Goal: Task Accomplishment & Management: Manage account settings

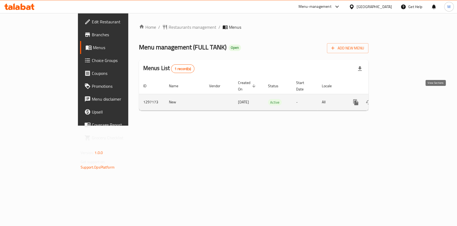
click at [398, 99] on icon "enhanced table" at bounding box center [394, 102] width 6 height 6
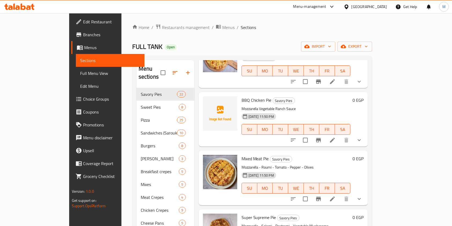
scroll to position [639, 0]
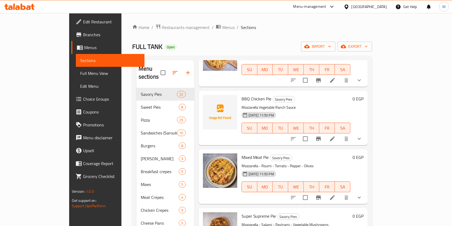
click at [241, 104] on p "Mozzarella Vegetable Ranch Sauce" at bounding box center [295, 107] width 109 height 7
click at [241, 95] on span "BBQ Chicken Pie" at bounding box center [256, 99] width 30 height 8
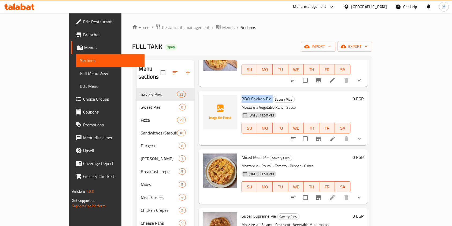
click at [241, 95] on span "BBQ Chicken Pie" at bounding box center [256, 99] width 30 height 8
copy h6 "BBQ Chicken Pie"
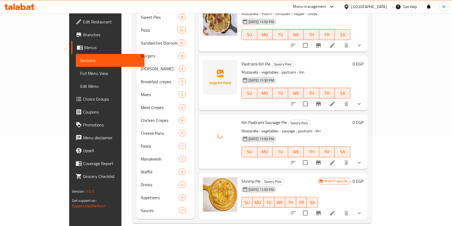
scroll to position [937, 0]
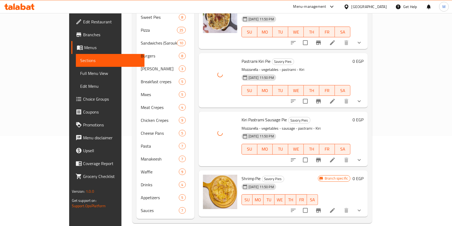
click at [372, 166] on div "Menu sections Savory Pies 22 Sweet Pies 8 Pizza 25 Sandwiches (Saroukh) 10 Burg…" at bounding box center [252, 94] width 240 height 257
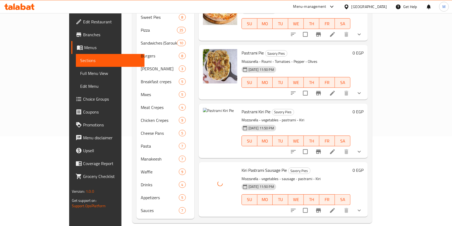
scroll to position [911, 0]
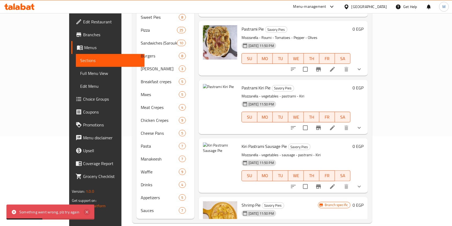
click at [90, 213] on div "Something went wrong, plz try again" at bounding box center [50, 211] width 88 height 15
click at [82, 213] on div "Something went wrong, plz try again" at bounding box center [50, 211] width 88 height 15
click at [84, 212] on icon at bounding box center [87, 211] width 6 height 6
click at [226, 147] on icon "delete image" at bounding box center [229, 150] width 6 height 6
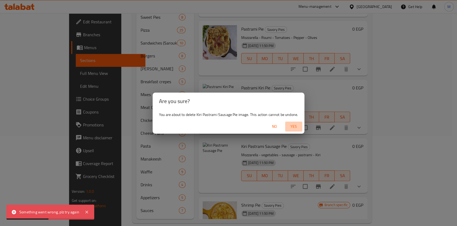
click at [291, 126] on span "Yes" at bounding box center [293, 126] width 13 height 7
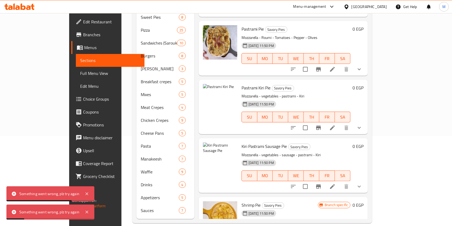
click at [82, 194] on div "Something went wrong, plz try again" at bounding box center [50, 193] width 88 height 15
click at [85, 193] on icon at bounding box center [87, 193] width 6 height 6
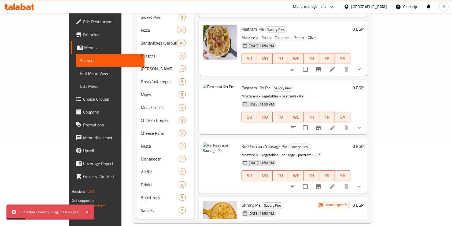
click at [85, 210] on icon at bounding box center [86, 211] width 3 height 3
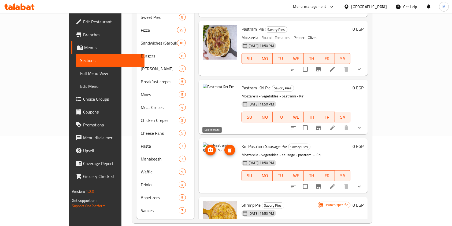
click at [224, 144] on button "delete image" at bounding box center [229, 149] width 11 height 11
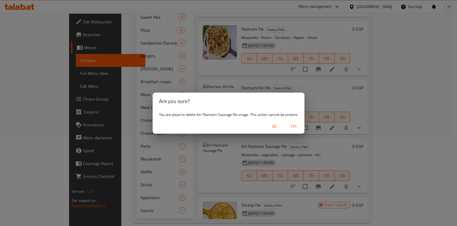
click at [297, 128] on span "Yes" at bounding box center [293, 126] width 13 height 7
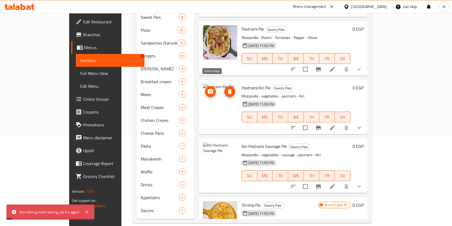
click at [226, 88] on icon "delete image" at bounding box center [229, 91] width 6 height 6
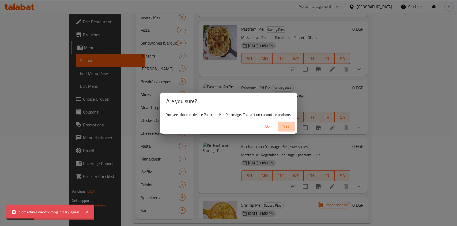
click at [284, 127] on span "Yes" at bounding box center [286, 126] width 13 height 7
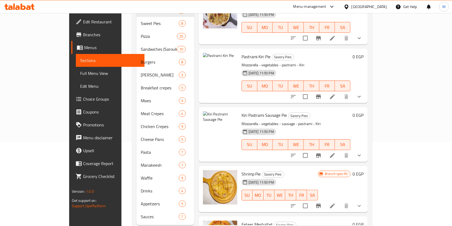
scroll to position [930, 0]
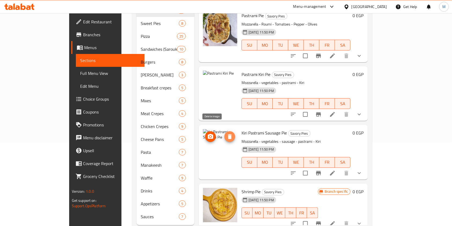
click at [224, 133] on span "delete image" at bounding box center [229, 136] width 11 height 6
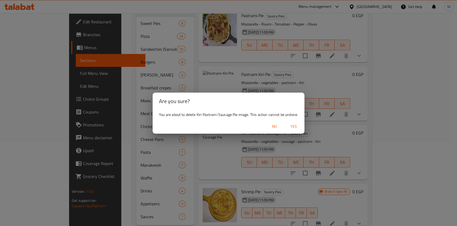
drag, startPoint x: 293, startPoint y: 127, endPoint x: 278, endPoint y: 123, distance: 15.5
click at [290, 127] on span "Yes" at bounding box center [293, 126] width 13 height 7
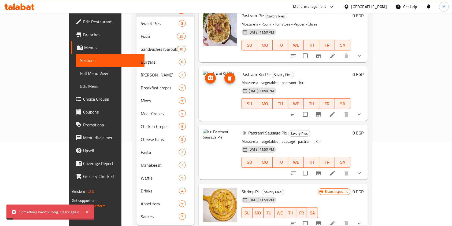
click at [226, 75] on icon "delete image" at bounding box center [229, 78] width 6 height 6
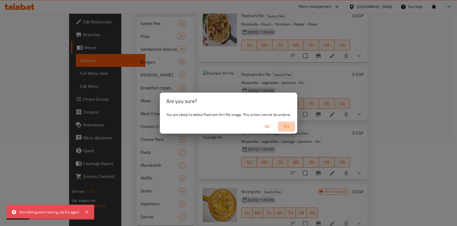
click at [289, 130] on button "Yes" at bounding box center [286, 126] width 17 height 10
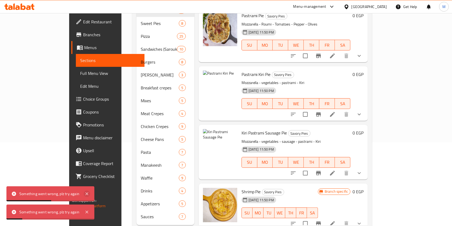
click at [87, 192] on icon at bounding box center [87, 193] width 6 height 6
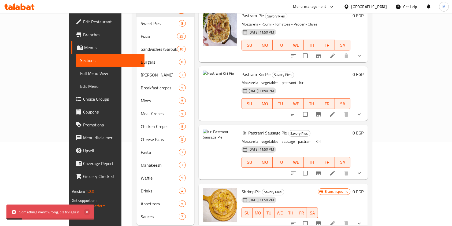
click at [87, 213] on icon at bounding box center [87, 211] width 6 height 6
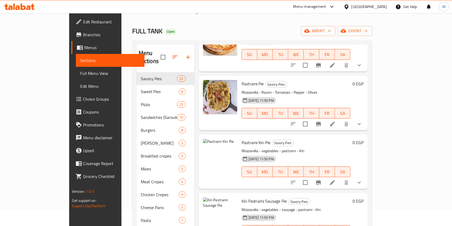
scroll to position [0, 0]
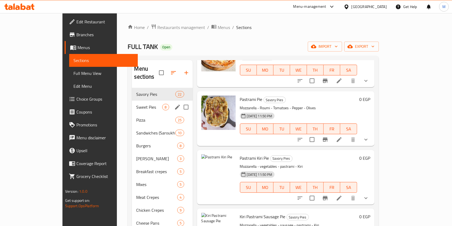
click at [132, 100] on div "Sweet Pies 8" at bounding box center [162, 106] width 61 height 13
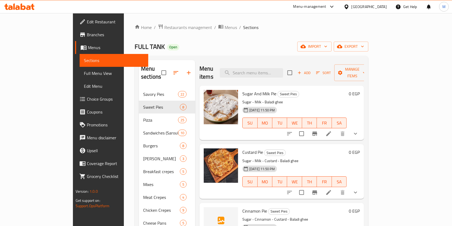
drag, startPoint x: 427, startPoint y: 74, endPoint x: 427, endPoint y: 83, distance: 8.8
click at [364, 83] on div "Menu items Add Sort Manage items Sugar And Milk Pie Sweet Pies Sugar - Milk - B…" at bounding box center [279, 184] width 169 height 248
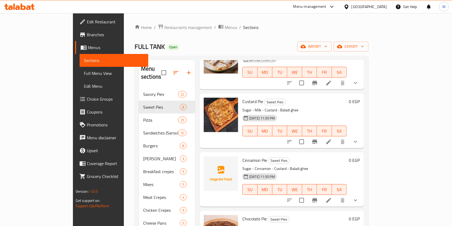
scroll to position [60, 0]
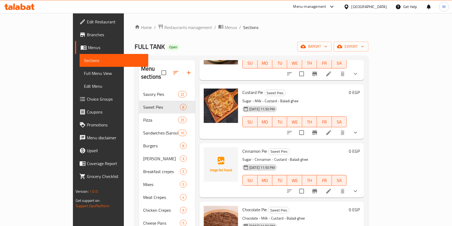
click at [242, 147] on span "Cinnamon Pie" at bounding box center [254, 151] width 25 height 8
copy h6 "Cinnamon Pie"
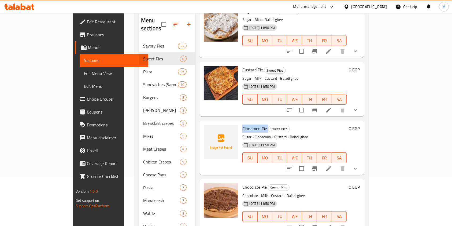
scroll to position [35, 0]
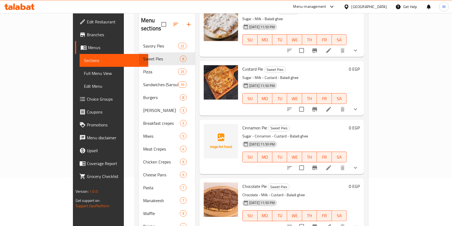
click at [313, 124] on h6 "Cinnamon Pie Sweet Pies" at bounding box center [294, 127] width 104 height 7
click at [242, 123] on span "Cinnamon Pie" at bounding box center [254, 127] width 25 height 8
click at [240, 123] on div "Cinnamon Pie Sweet Pies Sugar - Cinnamon - Custard - Baladi ghee 24-06-2025 11:…" at bounding box center [294, 147] width 108 height 50
click at [306, 124] on h6 "Cinnamon Pie Sweet Pies" at bounding box center [294, 127] width 104 height 7
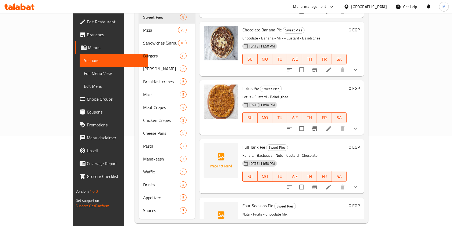
scroll to position [241, 0]
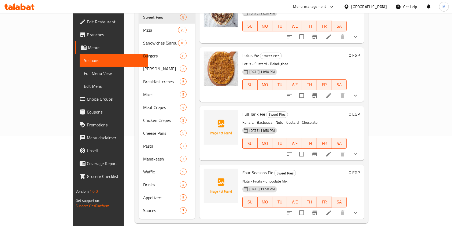
click at [242, 110] on span "Full Tank Pie" at bounding box center [253, 114] width 23 height 8
click at [309, 119] on p "Kunafa - Basbousa - Nuts - Custard - Chocolate" at bounding box center [294, 122] width 104 height 7
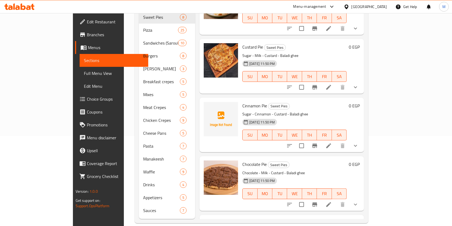
scroll to position [5, 0]
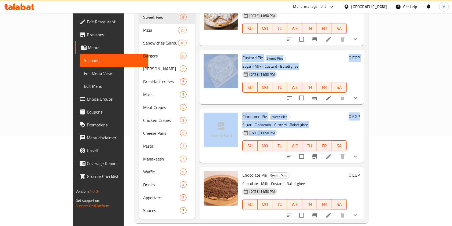
drag, startPoint x: 452, startPoint y: 97, endPoint x: 452, endPoint y: 35, distance: 62.1
click at [452, 35] on html "​ Menu-management Egypt Get Help M Edit Restaurant Branches Menus Sections Full…" at bounding box center [226, 23] width 452 height 226
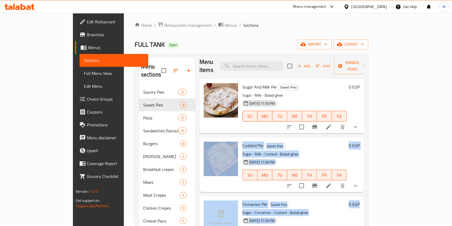
scroll to position [0, 0]
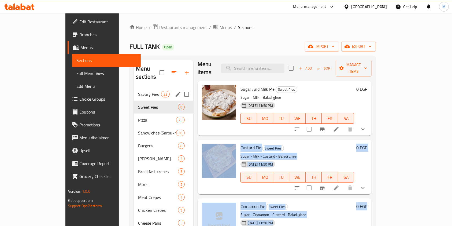
click at [134, 89] on div "Savory Pies 22" at bounding box center [163, 94] width 59 height 13
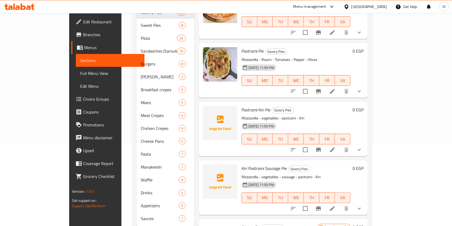
scroll to position [898, 0]
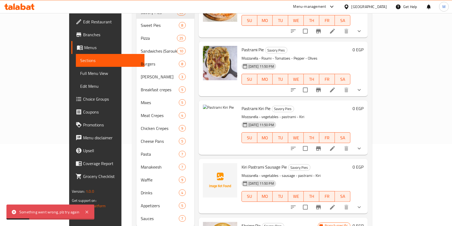
click at [90, 213] on div "Something went wrong, plz try again" at bounding box center [50, 211] width 88 height 15
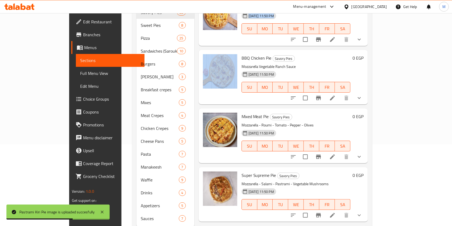
scroll to position [66, 0]
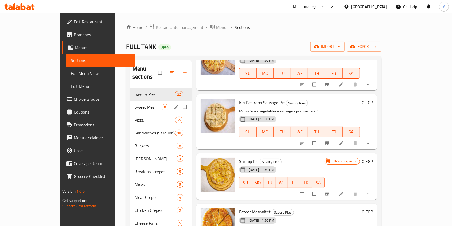
click at [135, 100] on div "Sweet Pies 8" at bounding box center [161, 106] width 62 height 13
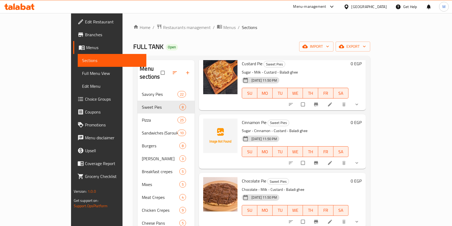
scroll to position [89, 0]
click at [242, 118] on span "Cinnamon Pie" at bounding box center [254, 122] width 25 height 8
copy h6 "Cinnamon Pie"
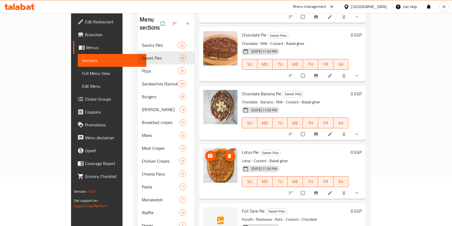
scroll to position [179, 0]
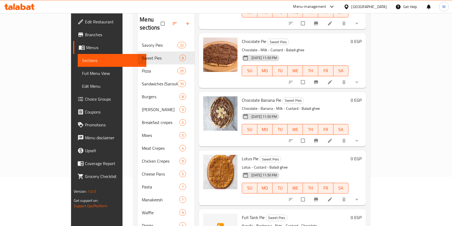
drag, startPoint x: 390, startPoint y: 30, endPoint x: 395, endPoint y: 36, distance: 8.0
click at [348, 37] on h6 "Chocolate Pie Sweet Pies" at bounding box center [295, 40] width 107 height 7
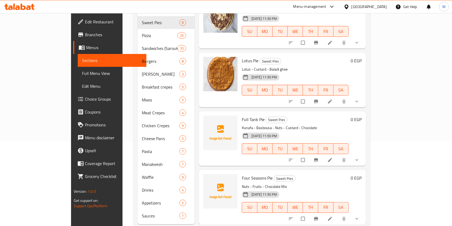
scroll to position [85, 0]
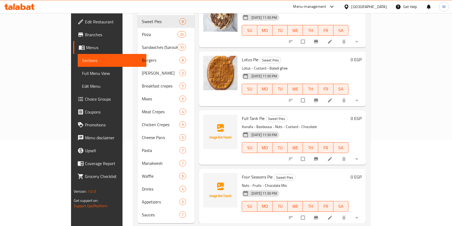
click at [242, 114] on span "Full Tank Pie" at bounding box center [253, 118] width 23 height 8
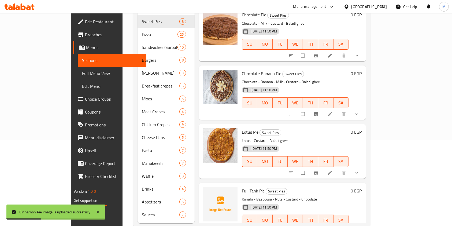
scroll to position [241, 0]
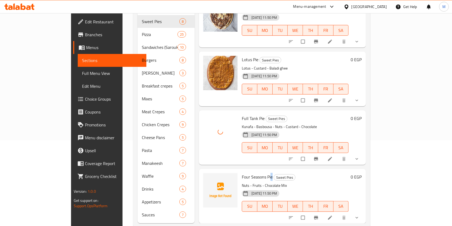
click at [252, 172] on span "Four Seasons Pie" at bounding box center [257, 176] width 31 height 8
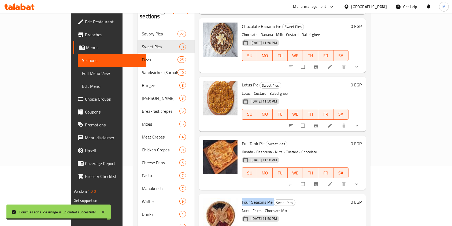
scroll to position [54, 0]
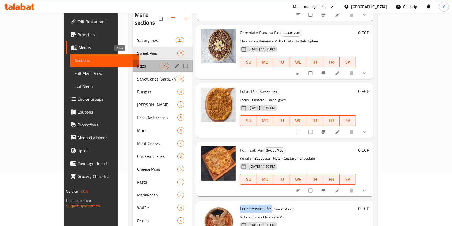
click at [137, 63] on span "Pizza" at bounding box center [149, 66] width 24 height 6
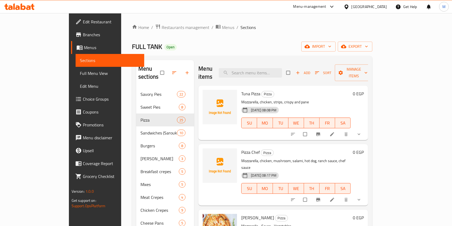
click at [241, 89] on span "Tuna Pizza" at bounding box center [250, 93] width 19 height 8
copy h6 "Tuna Pizza"
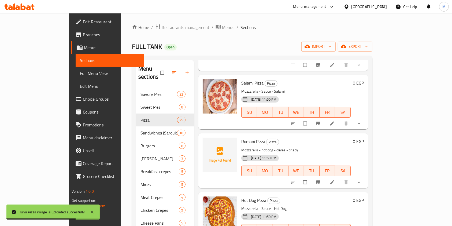
scroll to position [401, 0]
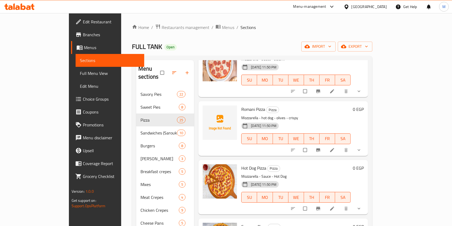
click at [241, 105] on span "Romani Pizza" at bounding box center [253, 109] width 24 height 8
copy h6 "Romani Pizza"
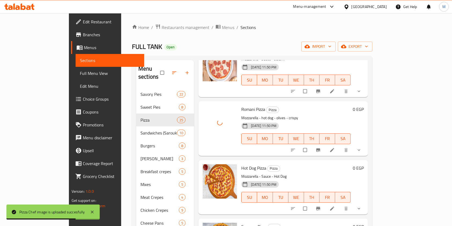
drag, startPoint x: 436, startPoint y: 148, endPoint x: 434, endPoint y: 148, distance: 2.8
click at [372, 148] on div "Menu sections Savory Pies 22 Sweet Pies 8 Pizza 25 Sandwiches (Saroukh) 10 Burg…" at bounding box center [252, 184] width 240 height 257
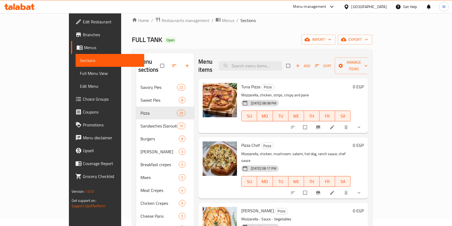
scroll to position [3, 0]
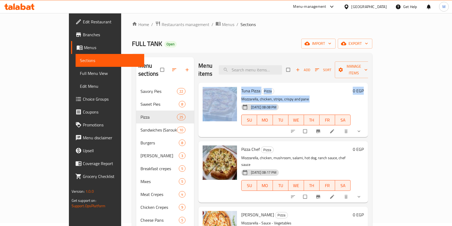
drag, startPoint x: 450, startPoint y: 67, endPoint x: 457, endPoint y: 67, distance: 6.2
click at [452, 80] on html "​ Menu-management Egypt Get Help M Edit Restaurant Branches Menus Sections Full…" at bounding box center [226, 110] width 452 height 226
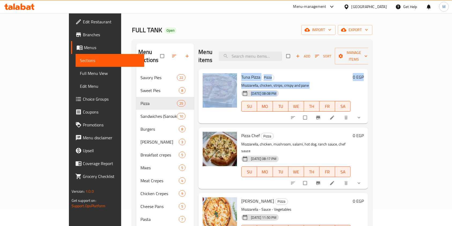
scroll to position [20, 0]
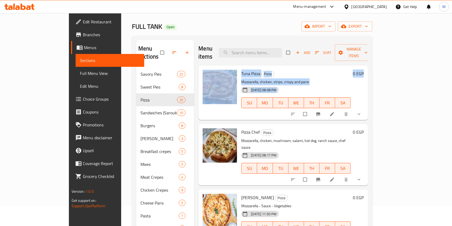
click at [383, 78] on div "Home / Restaurants management / Menus / Sections FULL TANK Open import export M…" at bounding box center [252, 148] width 262 height 310
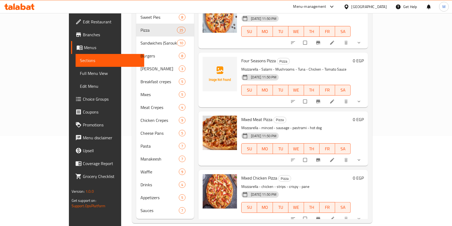
scroll to position [1116, 0]
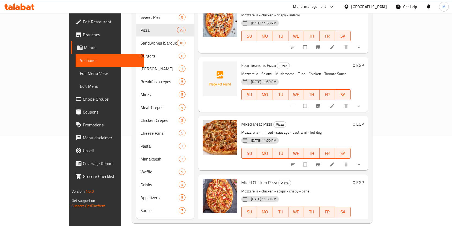
click at [241, 70] on p "Mozzarella - Salami - Mushrooms - Tuna - Chicken - Tomato Sauce" at bounding box center [295, 73] width 109 height 7
click at [241, 61] on span "Four Seasons Pizza" at bounding box center [258, 65] width 35 height 8
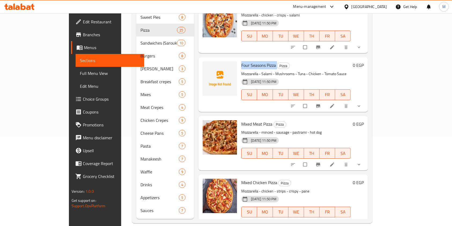
copy h6 "Four Seasons Pizza"
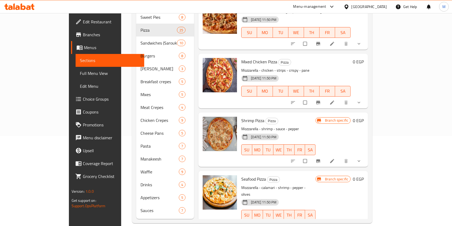
scroll to position [0, 0]
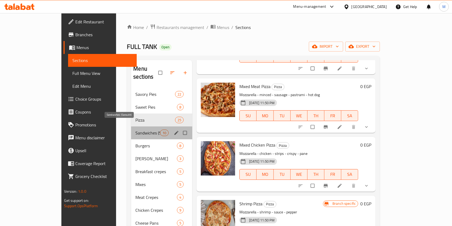
click at [135, 129] on span "Sandwiches (Saroukh)" at bounding box center [147, 132] width 25 height 6
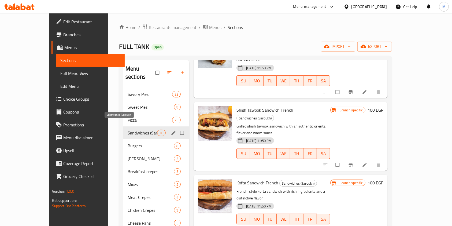
scroll to position [358, 0]
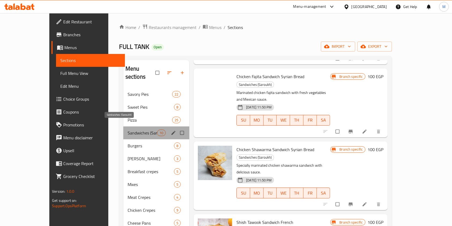
click at [127, 129] on span "Sandwiches (Saroukh)" at bounding box center [141, 132] width 29 height 6
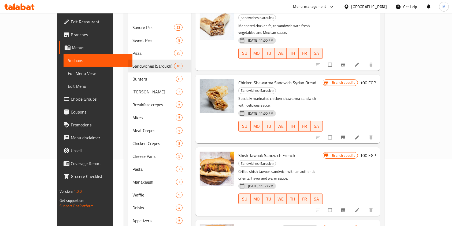
scroll to position [90, 0]
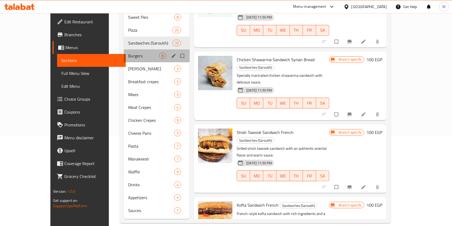
click at [124, 49] on div "Burgers 8" at bounding box center [157, 55] width 66 height 13
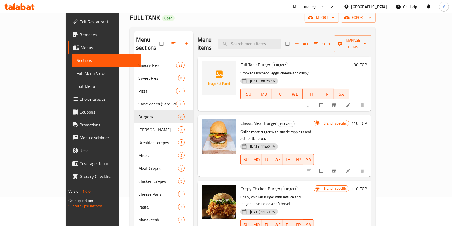
scroll to position [43, 0]
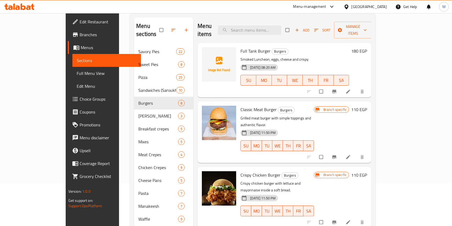
click at [244, 47] on span "Full Tank Burger" at bounding box center [255, 51] width 30 height 8
copy h6 "Full Tank Burger"
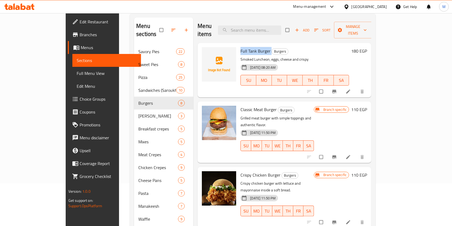
click at [351, 89] on icon at bounding box center [347, 91] width 5 height 5
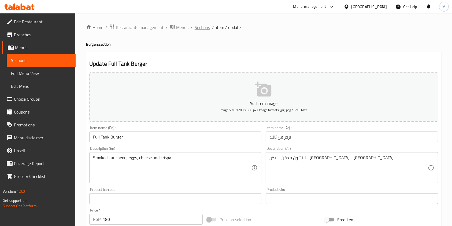
click at [207, 30] on span "Sections" at bounding box center [201, 27] width 15 height 6
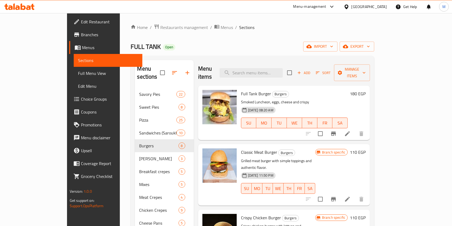
click at [385, 84] on div "Home / Restaurants management / Menus / Sections FULL TANK Open import export M…" at bounding box center [252, 168] width 265 height 310
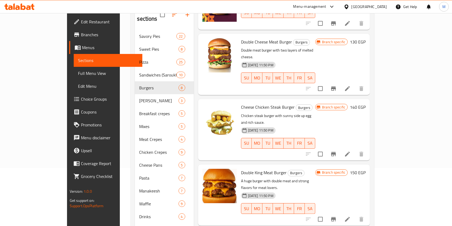
scroll to position [90, 0]
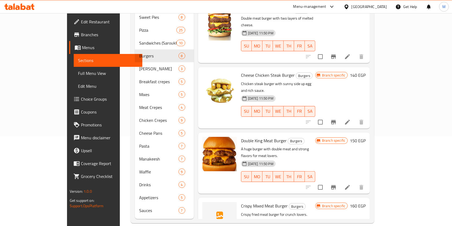
click at [241, 201] on span "Crispy Mixed Meat Burger" at bounding box center [264, 205] width 47 height 8
copy h6 "Crispy Mixed Meat Burger"
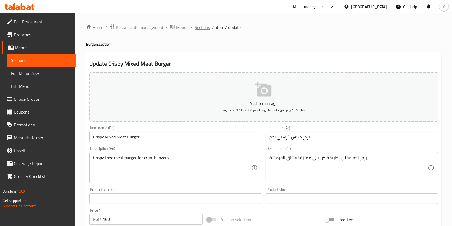
click at [203, 28] on span "Sections" at bounding box center [201, 27] width 15 height 6
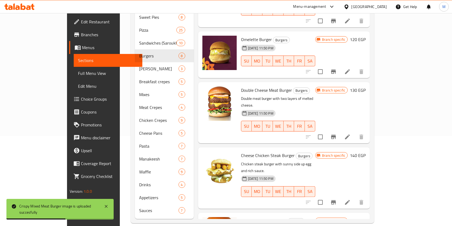
scroll to position [233, 0]
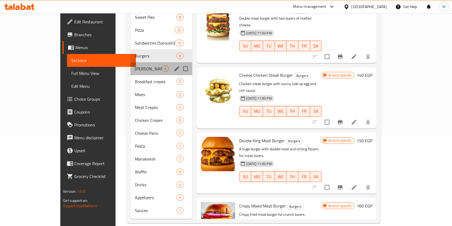
click at [130, 64] on div "Alexandrian Hawawshi 3" at bounding box center [160, 68] width 61 height 13
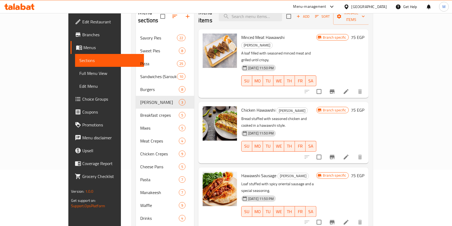
scroll to position [57, 0]
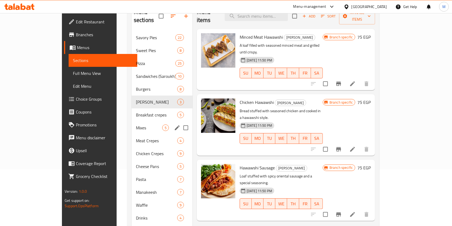
click at [132, 108] on div "Breakfast crepes 5" at bounding box center [162, 114] width 61 height 13
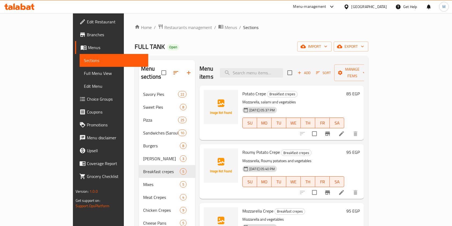
click at [242, 89] on span "Potato Crepe" at bounding box center [254, 93] width 24 height 8
copy h6 "Potato Crepe"
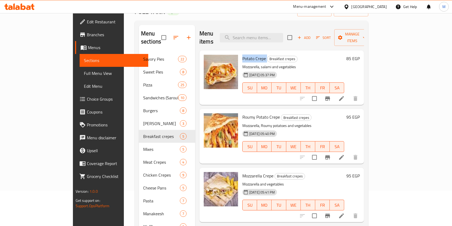
scroll to position [15, 0]
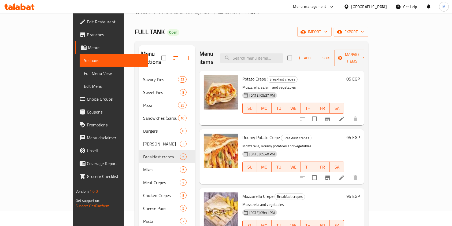
click at [379, 70] on div "Home / Restaurants management / Menus / Sections FULL TANK Open import export M…" at bounding box center [251, 153] width 255 height 310
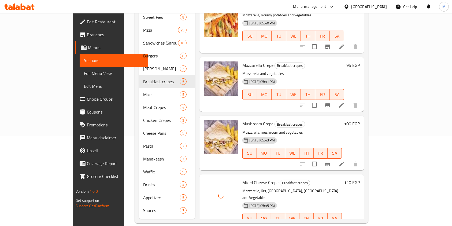
scroll to position [66, 0]
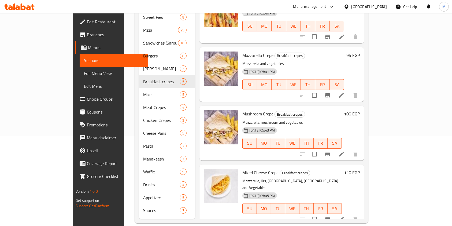
click at [368, 111] on div "Menu sections Savory Pies 22 Sweet Pies 8 Pizza 25 Sandwiches (Saroukh) 10 Burg…" at bounding box center [251, 94] width 234 height 257
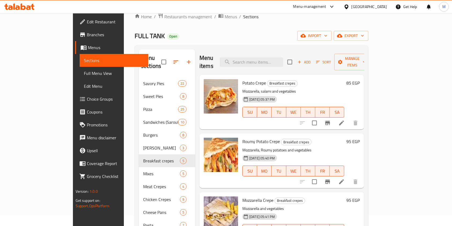
scroll to position [2, 0]
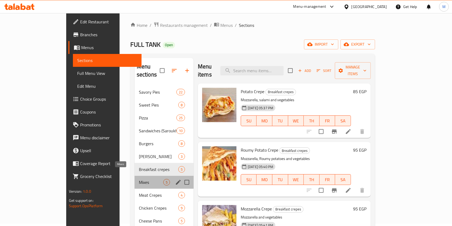
click at [139, 179] on span "Mixes" at bounding box center [151, 182] width 24 height 6
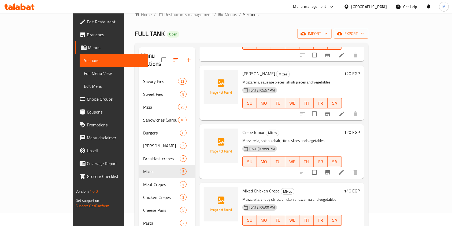
scroll to position [65, 0]
click at [368, 126] on div "Menu sections Savory Pies 22 Sweet Pies 8 Pizza 25 Sandwiches (Saroukh) 10 Burg…" at bounding box center [251, 171] width 234 height 257
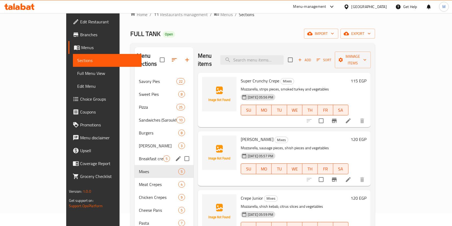
click at [139, 155] on span "Breakfast crepes" at bounding box center [151, 158] width 24 height 6
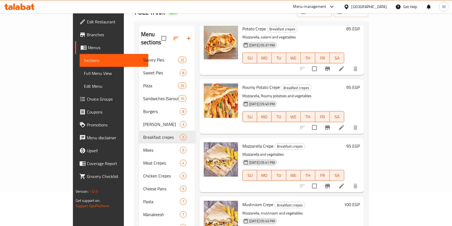
scroll to position [66, 0]
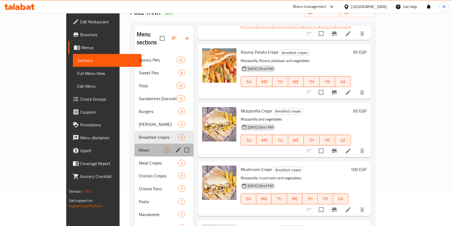
click at [138, 145] on div "Mixes 5" at bounding box center [163, 149] width 59 height 13
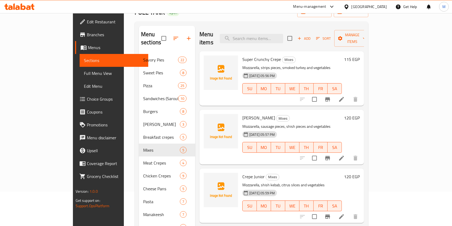
click at [242, 55] on span "Super Crunchy Crepe" at bounding box center [261, 59] width 39 height 8
copy h6 "Super Crunchy Crepe"
click at [242, 55] on span "Super Crunchy Crepe" at bounding box center [261, 59] width 39 height 8
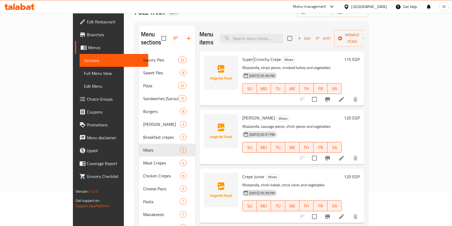
click at [242, 55] on span "Super Crunchy Crepe" at bounding box center [261, 59] width 39 height 8
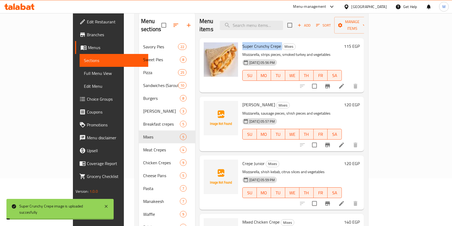
scroll to position [55, 0]
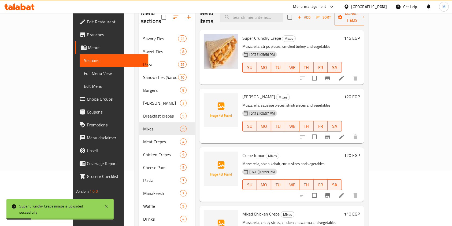
click at [242, 92] on span "Juliano Crepe" at bounding box center [258, 96] width 33 height 8
copy h6 "Juliano Crepe"
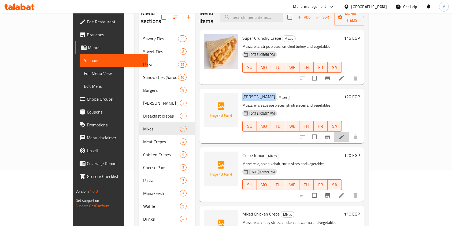
click at [349, 132] on li at bounding box center [341, 137] width 15 height 10
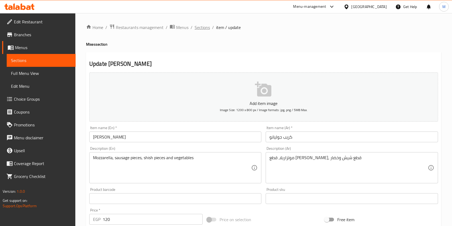
click at [206, 30] on span "Sections" at bounding box center [201, 27] width 15 height 6
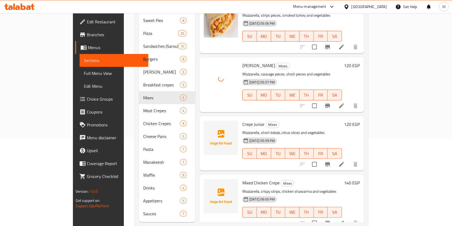
scroll to position [8, 0]
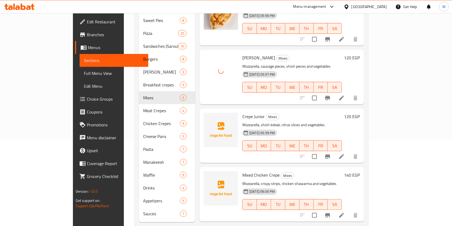
click at [242, 112] on span "Crepe Junior" at bounding box center [253, 116] width 22 height 8
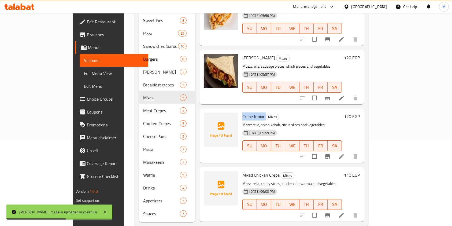
click at [349, 151] on li at bounding box center [341, 156] width 15 height 10
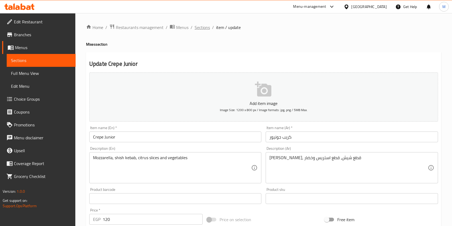
click at [204, 26] on span "Sections" at bounding box center [201, 27] width 15 height 6
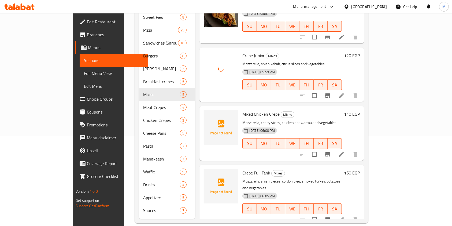
scroll to position [66, 0]
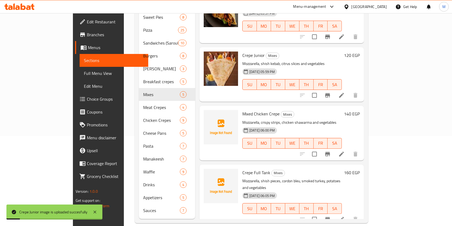
click at [243, 110] on span "Mixed Chicken Crepe" at bounding box center [260, 114] width 37 height 8
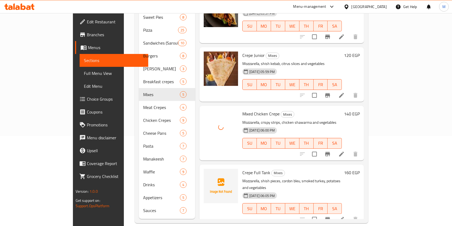
click at [242, 168] on span "Crepe Full Tank" at bounding box center [256, 172] width 28 height 8
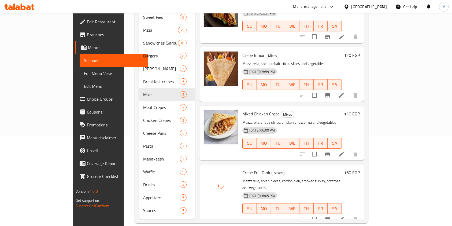
click at [364, 165] on div "Menu items Add Sort Manage items Super Crunchy Crepe Mixes Mozzarella, strips p…" at bounding box center [279, 94] width 169 height 248
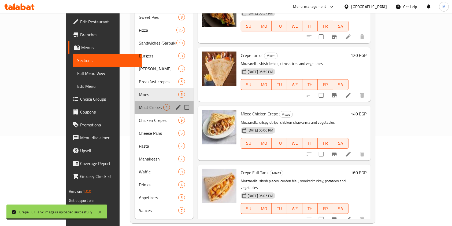
click at [134, 103] on div "Meat Crepes 4" at bounding box center [163, 107] width 59 height 13
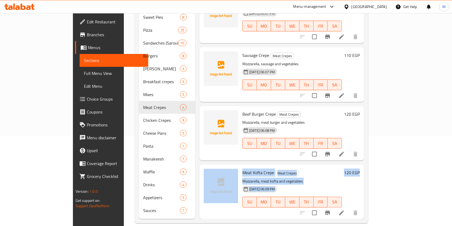
drag, startPoint x: 450, startPoint y: 170, endPoint x: 445, endPoint y: 116, distance: 53.8
click at [379, 116] on div "Home / Restaurants management / Menus / Sections FULL TANK Open import export M…" at bounding box center [251, 78] width 255 height 310
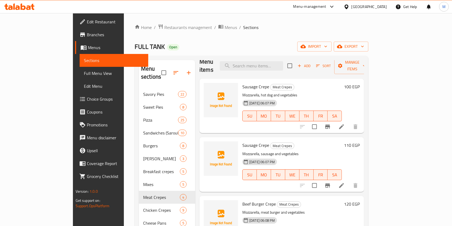
scroll to position [0, 0]
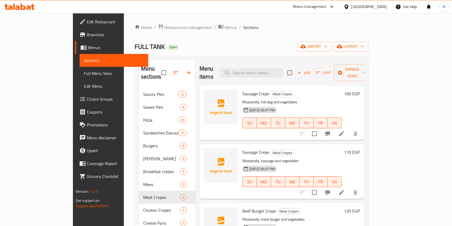
click at [242, 89] on span "Sausage Crepe" at bounding box center [255, 93] width 27 height 8
click at [242, 148] on span "Sausage Crepe" at bounding box center [255, 152] width 27 height 8
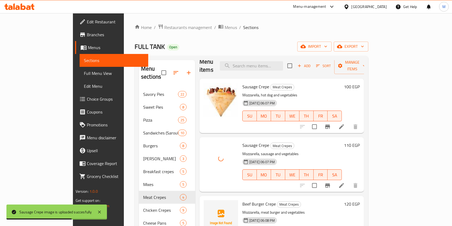
scroll to position [90, 0]
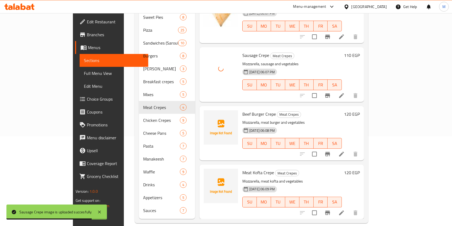
click at [242, 110] on span "Beef Burger Crepe" at bounding box center [258, 114] width 33 height 8
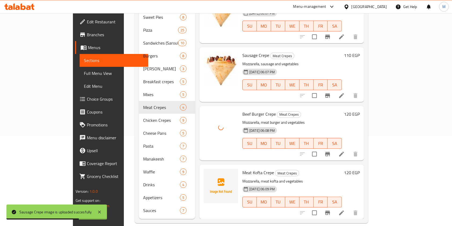
click at [242, 168] on span "Meat Kofta Crepe" at bounding box center [258, 172] width 32 height 8
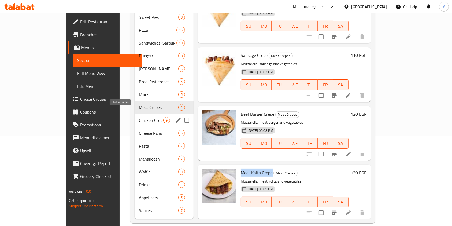
click at [139, 117] on span "Chicken Crepes" at bounding box center [151, 120] width 24 height 6
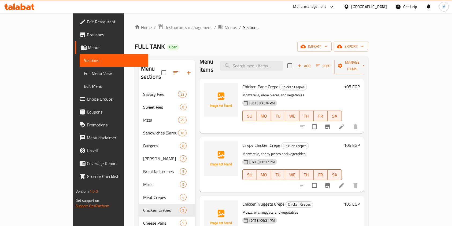
click at [240, 81] on div "Chicken Pane Crepe Chicken Crepes Mozzarella, Pane pieces and vegetables 15-07-…" at bounding box center [292, 106] width 104 height 50
click at [242, 92] on p "Mozzarella, Pane pieces and vegetables" at bounding box center [291, 95] width 99 height 7
click at [242, 82] on span "Chicken Pane Crepe" at bounding box center [260, 86] width 36 height 8
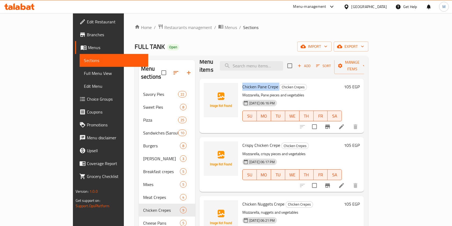
click at [242, 82] on span "Chicken Pane Crepe" at bounding box center [260, 86] width 36 height 8
click at [242, 141] on span "Crispy Chicken Crepe" at bounding box center [261, 145] width 38 height 8
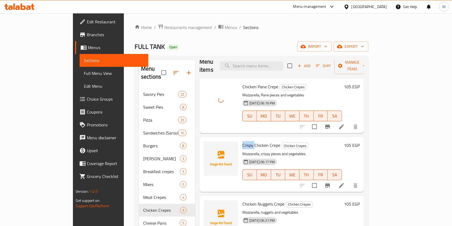
click at [242, 141] on span "Crispy Chicken Crepe" at bounding box center [261, 145] width 38 height 8
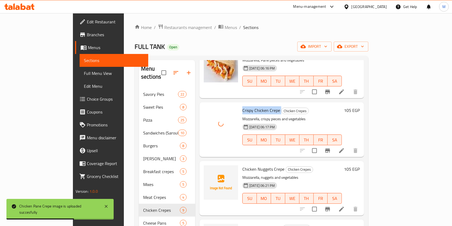
scroll to position [68, 0]
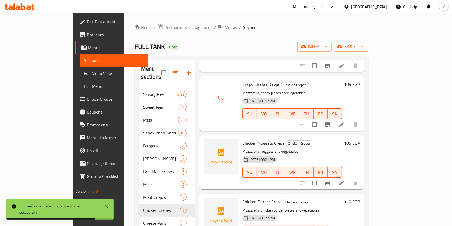
click at [242, 139] on span "Chicken Nuggets Crepe" at bounding box center [263, 143] width 42 height 8
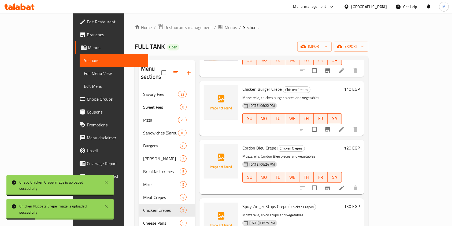
scroll to position [183, 0]
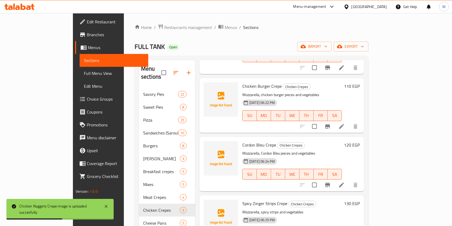
click at [242, 82] on span "Chicken Burger Crepe" at bounding box center [261, 86] width 39 height 8
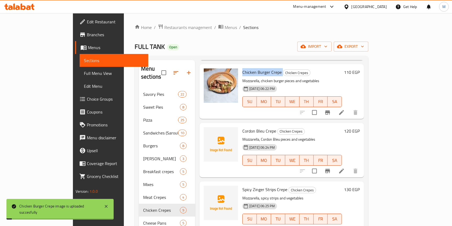
scroll to position [209, 0]
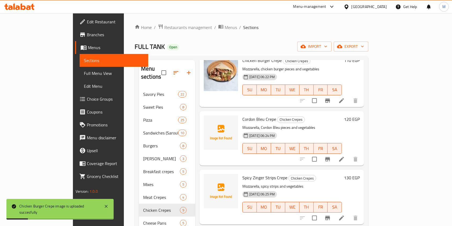
click at [242, 115] on span "Cordon Bleu Crepe" at bounding box center [259, 119] width 34 height 8
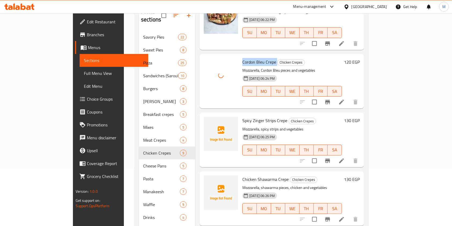
scroll to position [58, 0]
click at [242, 115] on span "Spicy Zinger Strips Crepe" at bounding box center [264, 119] width 45 height 8
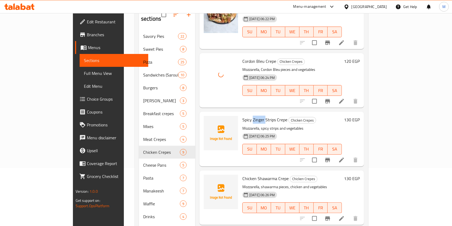
click at [242, 115] on span "Spicy Zinger Strips Crepe" at bounding box center [264, 119] width 45 height 8
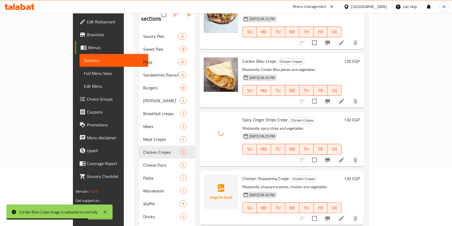
click at [248, 174] on span "Chicken Shawarma Crepe" at bounding box center [265, 178] width 46 height 8
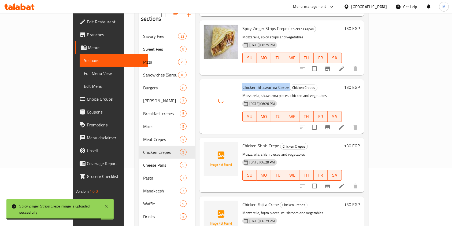
scroll to position [90, 0]
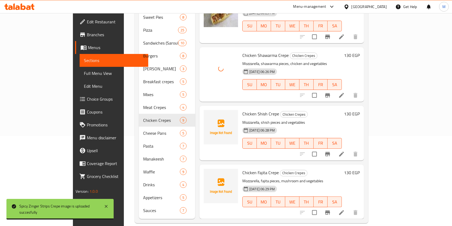
click at [242, 110] on span "Chicken Shish Crepe" at bounding box center [260, 114] width 37 height 8
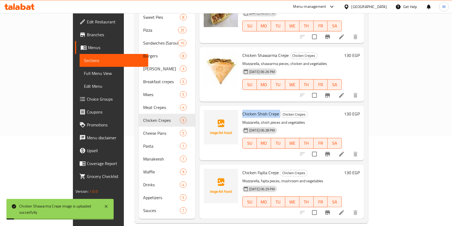
click at [242, 110] on span "Chicken Shish Crepe" at bounding box center [260, 114] width 37 height 8
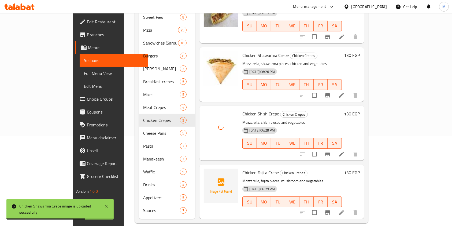
click at [242, 168] on span "Chicken Fajita Crepe" at bounding box center [260, 172] width 36 height 8
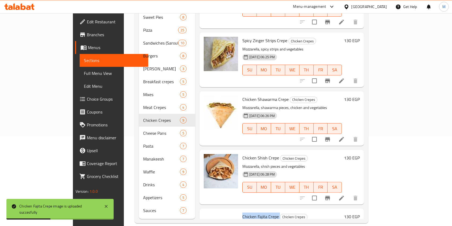
scroll to position [300, 0]
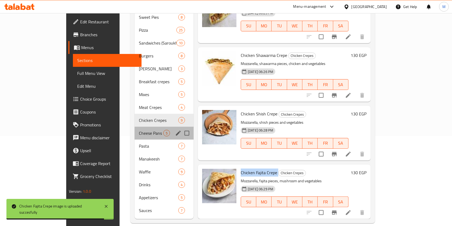
click at [134, 127] on div "Cheese Pans 5" at bounding box center [163, 132] width 59 height 13
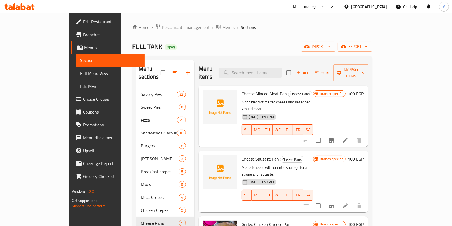
click at [241, 89] on span "Cheese Minced Meat Pan" at bounding box center [264, 93] width 46 height 8
click at [245, 155] on span "Cheese Sausage Pan" at bounding box center [259, 159] width 37 height 8
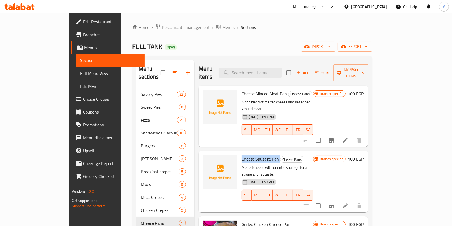
click at [245, 155] on span "Cheese Sausage Pan" at bounding box center [259, 159] width 37 height 8
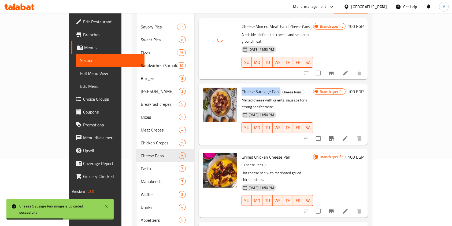
scroll to position [90, 0]
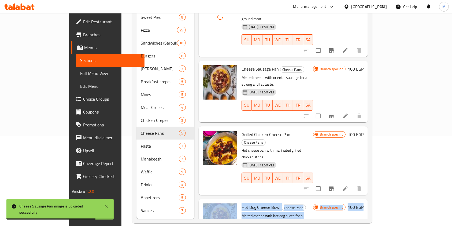
drag, startPoint x: 430, startPoint y: 127, endPoint x: 446, endPoint y: 163, distance: 38.3
click at [383, 163] on div "Home / Restaurants management / Menus / Sections FULL TANK Open import export M…" at bounding box center [251, 78] width 261 height 310
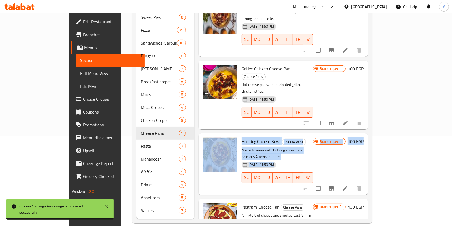
scroll to position [61, 0]
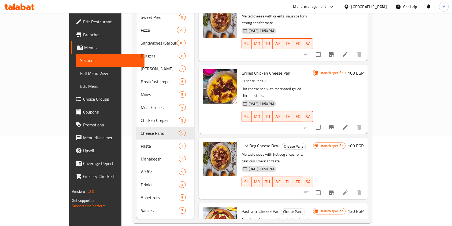
click at [383, 175] on div "Home / Restaurants management / Menus / Sections FULL TANK Open import export M…" at bounding box center [251, 78] width 261 height 310
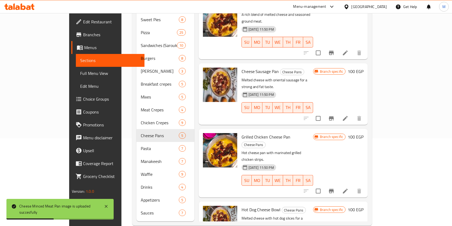
scroll to position [90, 0]
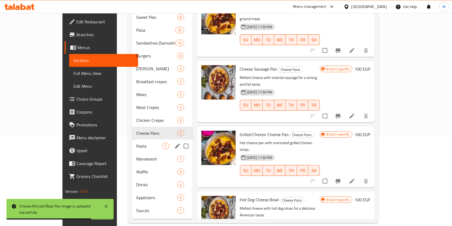
click at [136, 142] on span "Pasta" at bounding box center [149, 145] width 26 height 6
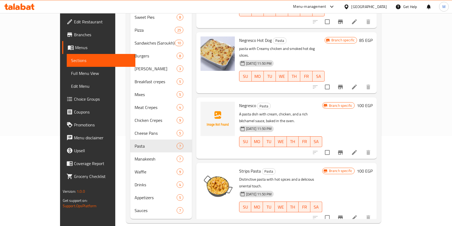
scroll to position [81, 0]
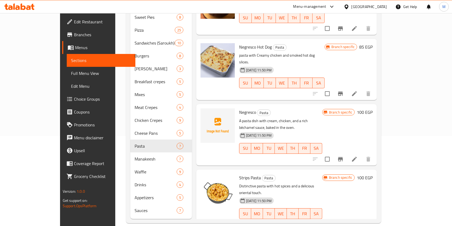
click at [239, 108] on span "Negresco" at bounding box center [247, 112] width 17 height 8
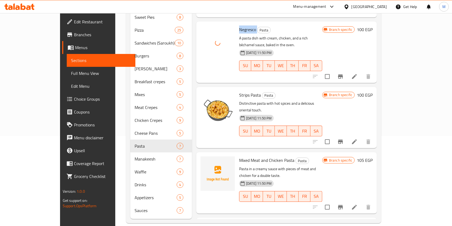
scroll to position [183, 0]
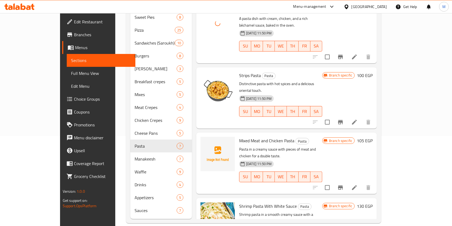
click at [238, 134] on div "Mixed Meat and Chicken Pasta Pasta Pasta in a creamy sauce with pieces of meat …" at bounding box center [280, 162] width 87 height 57
click at [243, 134] on div "Mixed Meat and Chicken Pasta Pasta Pasta in a creamy sauce with pieces of meat …" at bounding box center [280, 162] width 87 height 57
click at [242, 136] on span "Mixed Meat and Chicken Pasta" at bounding box center [266, 140] width 55 height 8
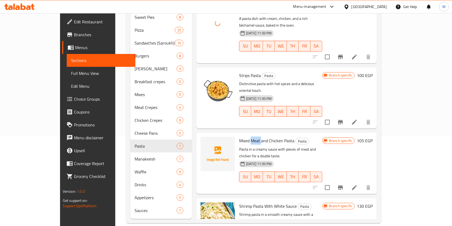
click at [242, 136] on span "Mixed Meat and Chicken Pasta" at bounding box center [266, 140] width 55 height 8
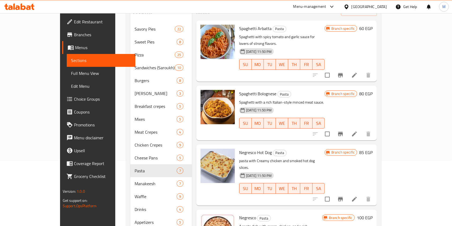
scroll to position [54, 0]
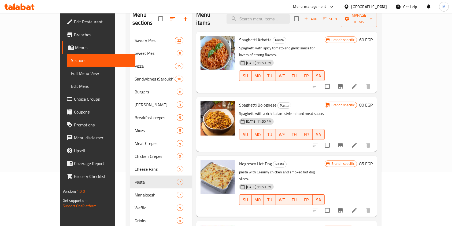
click at [381, 123] on div "Menu sections Savory Pies 22 Sweet Pies 8 Pizza 25 Sandwiches (Saroukh) 10 Burg…" at bounding box center [253, 130] width 255 height 257
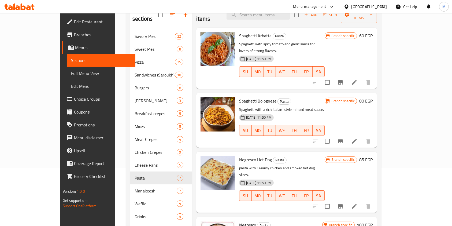
scroll to position [71, 0]
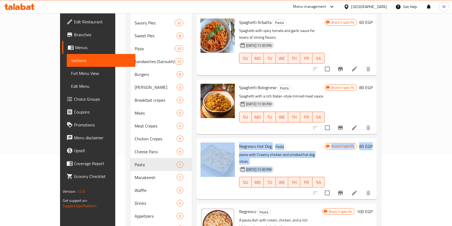
drag, startPoint x: 457, startPoint y: 128, endPoint x: 452, endPoint y: 122, distance: 7.5
click at [452, 130] on html "​ Menu-management Egypt Get Help M Edit Restaurant Branches Menus Sections Full…" at bounding box center [226, 42] width 452 height 226
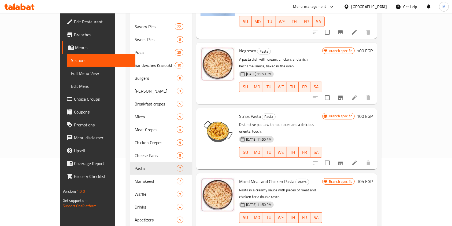
scroll to position [90, 0]
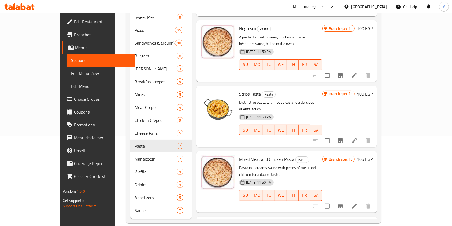
drag, startPoint x: 435, startPoint y: 150, endPoint x: 435, endPoint y: 156, distance: 5.6
click at [377, 156] on div "Menu items Add Sort Manage items Spaghetti Arbatta Pasta Spaghetti with spicy t…" at bounding box center [284, 94] width 185 height 248
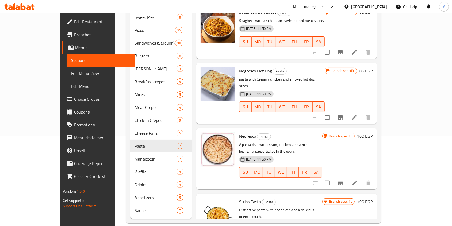
scroll to position [0, 0]
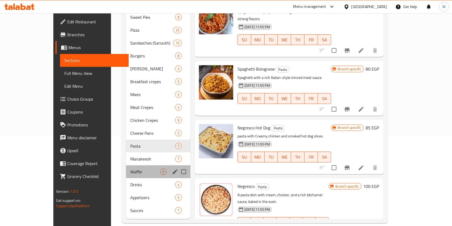
click at [126, 165] on div "Waffle 9" at bounding box center [158, 171] width 64 height 13
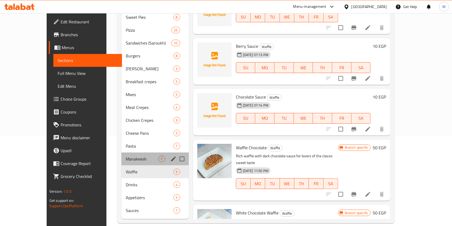
click at [121, 152] on div "Manakeesh 7" at bounding box center [154, 158] width 67 height 13
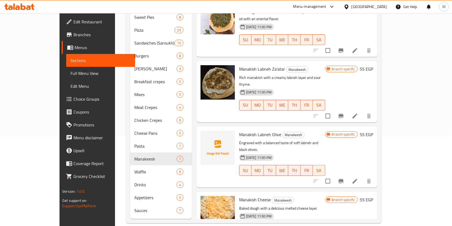
click at [381, 76] on div "Menu sections Savory Pies 22 Sweet Pies 8 Pizza 25 Sandwiches (Saroukh) 10 Burg…" at bounding box center [254, 94] width 256 height 257
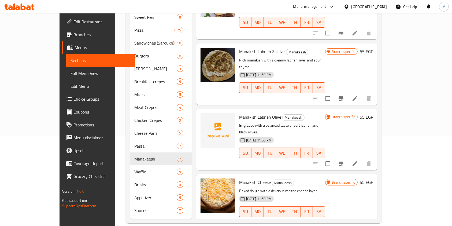
scroll to position [14, 0]
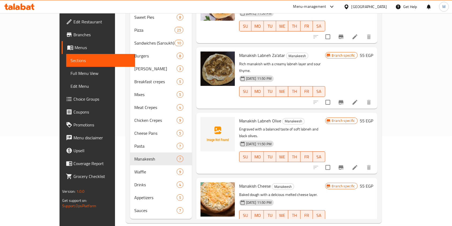
click at [239, 117] on span "Manakish Labneh Olive" at bounding box center [260, 121] width 42 height 8
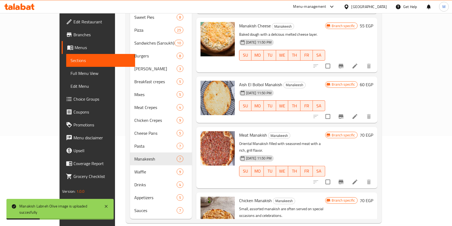
scroll to position [175, 0]
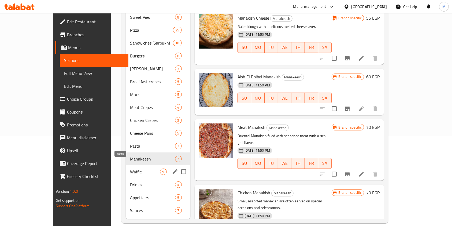
click at [130, 168] on span "Waffle" at bounding box center [145, 171] width 30 height 6
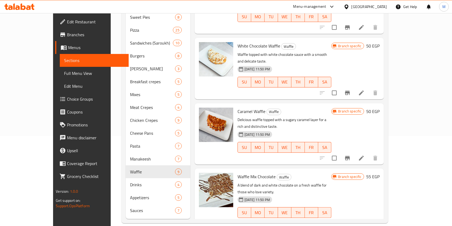
click at [399, 155] on div "Home / Restaurants management / Menus / Sections FULL TANK Open import export M…" at bounding box center [255, 78] width 288 height 310
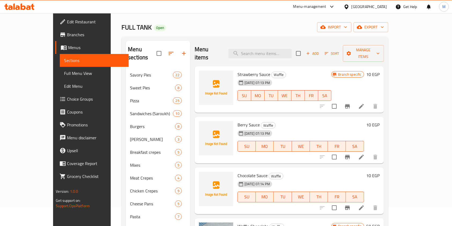
scroll to position [19, 0]
click at [243, 70] on span "Strawberry Sauce" at bounding box center [253, 74] width 33 height 8
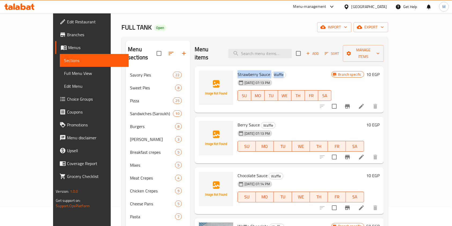
drag, startPoint x: 224, startPoint y: 65, endPoint x: 274, endPoint y: 68, distance: 50.4
click at [274, 70] on h6 "Strawberry Sauce Waffle" at bounding box center [284, 73] width 94 height 7
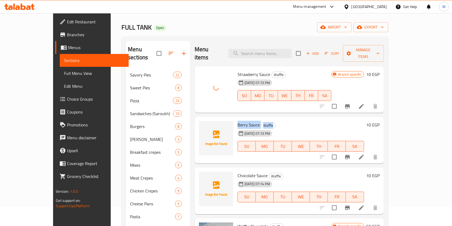
drag, startPoint x: 224, startPoint y: 116, endPoint x: 265, endPoint y: 117, distance: 41.8
click at [265, 121] on h6 "Berry Sauce Waffle" at bounding box center [300, 124] width 126 height 7
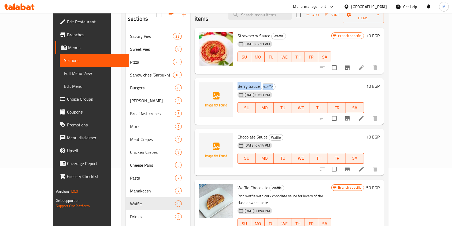
scroll to position [50, 0]
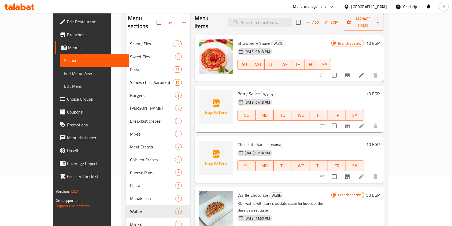
click at [294, 90] on h6 "Berry Sauce Waffle" at bounding box center [300, 93] width 126 height 7
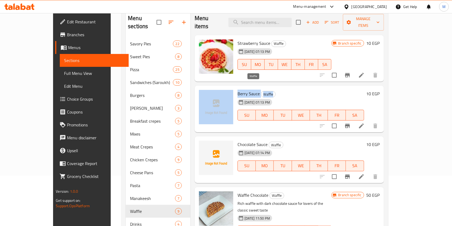
drag, startPoint x: 220, startPoint y: 82, endPoint x: 261, endPoint y: 85, distance: 40.8
click at [261, 88] on div "Berry Sauce Waffle 15-07-2025 07:13 PM SU MO TU WE TH FR SA 10 EGP" at bounding box center [289, 109] width 185 height 42
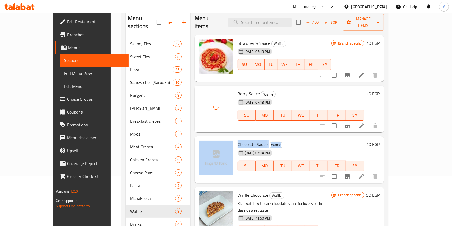
drag, startPoint x: 221, startPoint y: 137, endPoint x: 276, endPoint y: 137, distance: 54.9
click at [276, 138] on div "Chocolate Sauce Waffle 15-07-2025 07:14 PM SU MO TU WE TH FR SA 10 EGP" at bounding box center [289, 159] width 185 height 42
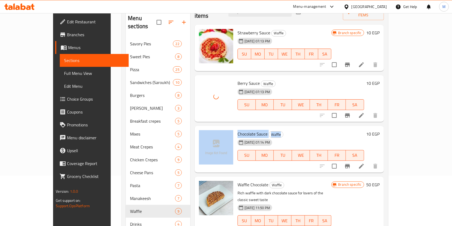
scroll to position [9, 0]
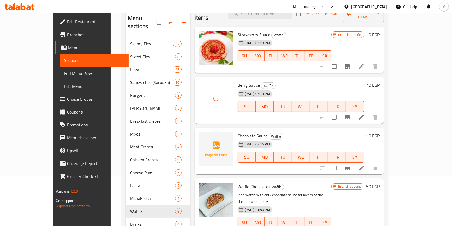
click at [291, 139] on div "15-07-2025 07:14 PM SU MO TU WE TH FR SA" at bounding box center [300, 153] width 131 height 29
drag, startPoint x: 223, startPoint y: 126, endPoint x: 292, endPoint y: 124, distance: 69.4
click at [292, 130] on div "Chocolate Sauce Waffle 15-07-2025 07:14 PM SU MO TU WE TH FR SA" at bounding box center [300, 151] width 131 height 42
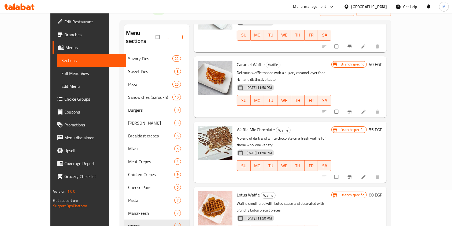
scroll to position [90, 0]
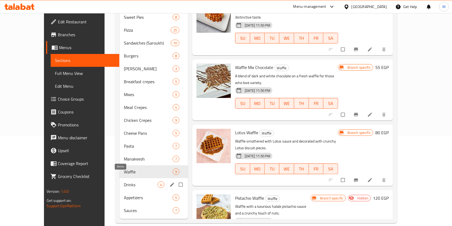
click at [124, 181] on span "Drinks" at bounding box center [141, 184] width 34 height 6
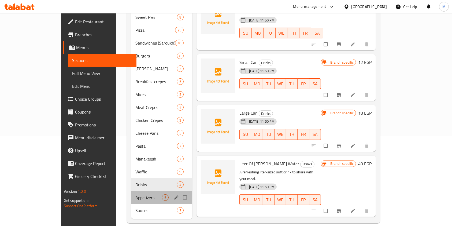
click at [131, 192] on div "Appetizers 5" at bounding box center [161, 197] width 61 height 13
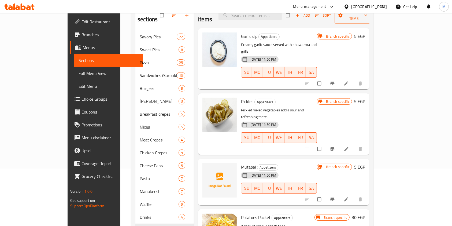
scroll to position [90, 0]
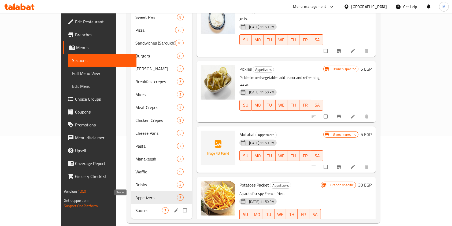
click at [135, 207] on span "Sauces" at bounding box center [148, 210] width 27 height 6
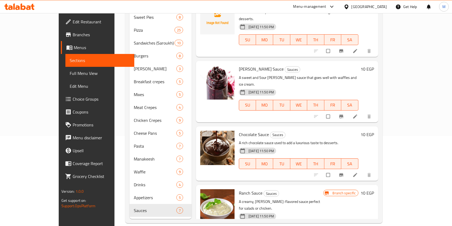
click at [393, 102] on div "Home / Restaurants management / Menus / Sections FULL TANK Open import export M…" at bounding box center [253, 78] width 279 height 310
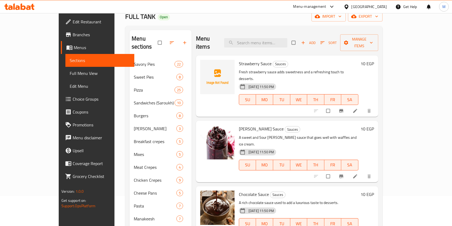
scroll to position [26, 0]
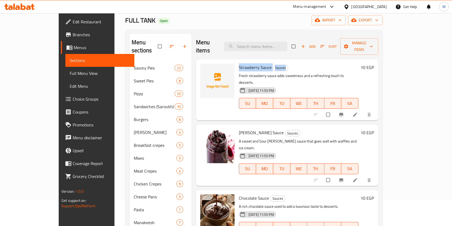
drag, startPoint x: 224, startPoint y: 59, endPoint x: 275, endPoint y: 58, distance: 50.9
click at [275, 61] on div "Strawberry Sauce Sauces Fresh strawberry sauce adds sweetness and a refreshing …" at bounding box center [298, 89] width 124 height 57
copy h6 "Strawberry Sauce Sauces"
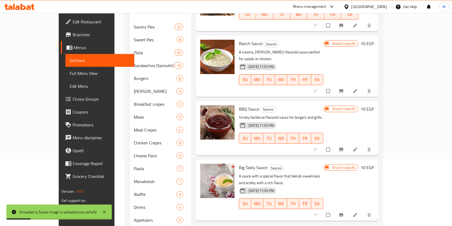
scroll to position [183, 0]
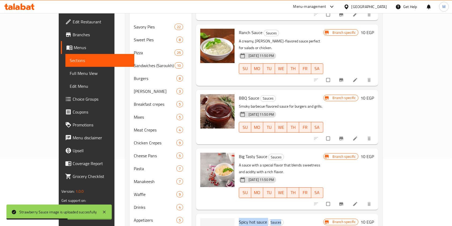
drag, startPoint x: 223, startPoint y: 188, endPoint x: 284, endPoint y: 190, distance: 60.8
click at [251, 217] on span "Spicy hot sauce" at bounding box center [253, 221] width 28 height 8
drag, startPoint x: 223, startPoint y: 185, endPoint x: 276, endPoint y: 186, distance: 53.0
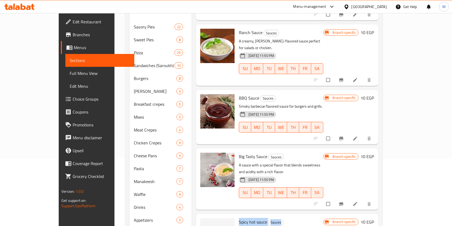
copy h6 "Spicy hot sauce Sauces"
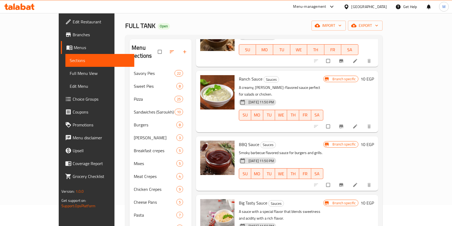
scroll to position [90, 0]
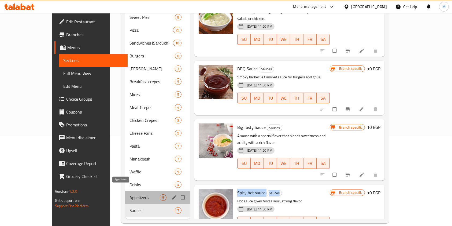
click at [129, 194] on span "Appetizers" at bounding box center [144, 197] width 30 height 6
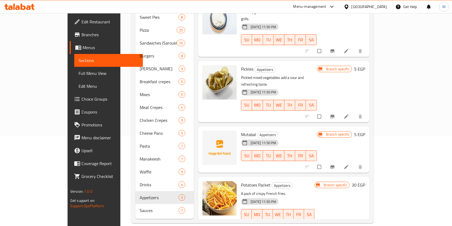
scroll to position [58, 0]
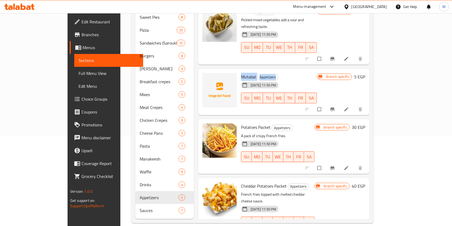
drag, startPoint x: 223, startPoint y: 55, endPoint x: 264, endPoint y: 55, distance: 40.7
click at [264, 71] on div "Mutabal Appetizers 24-06-2025 11:50 PM SU MO TU WE TH FR SA" at bounding box center [279, 92] width 80 height 42
copy h6 "Mutabal Appetizers"
click at [349, 106] on icon at bounding box center [345, 108] width 5 height 5
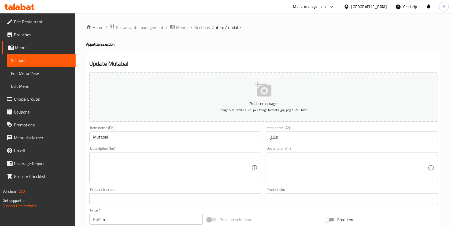
click at [205, 27] on span "Sections" at bounding box center [201, 27] width 15 height 6
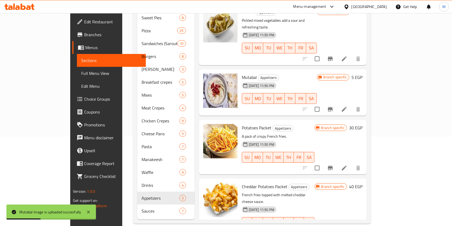
scroll to position [90, 0]
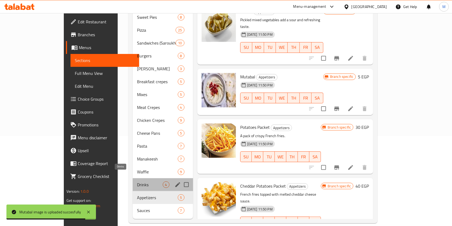
click at [137, 181] on span "Drinks" at bounding box center [149, 184] width 25 height 6
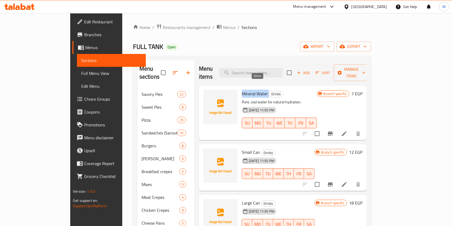
drag, startPoint x: 225, startPoint y: 83, endPoint x: 253, endPoint y: 88, distance: 29.1
click at [253, 88] on div "Mineral Water Drinks Pure, cool water for natural hydration. 24-06-2025 11:50 P…" at bounding box center [278, 113] width 79 height 50
copy h6 "Mineral Water"
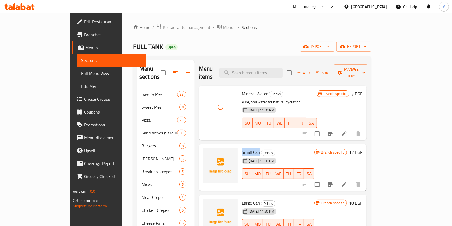
drag, startPoint x: 241, startPoint y: 144, endPoint x: 224, endPoint y: 145, distance: 17.4
click at [242, 148] on span "Small Can" at bounding box center [251, 152] width 18 height 8
copy span "Small Can"
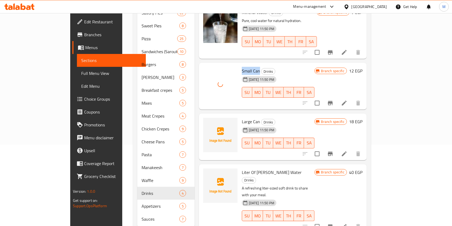
scroll to position [82, 0]
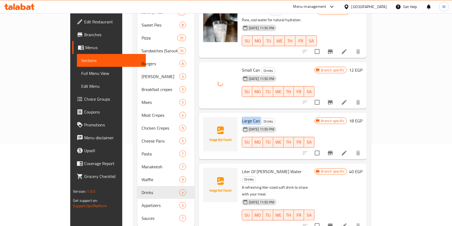
drag, startPoint x: 224, startPoint y: 114, endPoint x: 243, endPoint y: 115, distance: 19.1
click at [243, 117] on h6 "Large Can Drinks" at bounding box center [278, 120] width 73 height 7
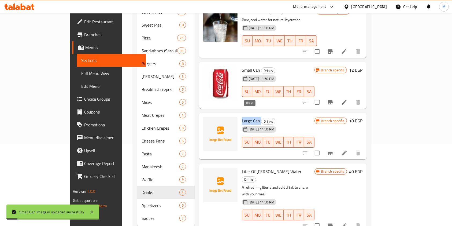
copy h6 "Large Can"
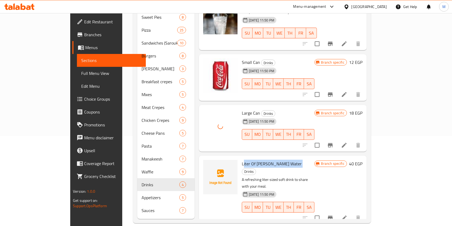
drag, startPoint x: 225, startPoint y: 156, endPoint x: 264, endPoint y: 157, distance: 38.3
click at [264, 160] on h6 "Liter Of Seltzer Water Drinks" at bounding box center [278, 167] width 73 height 15
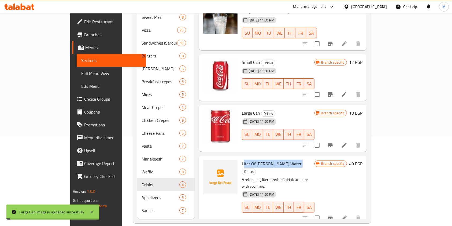
drag, startPoint x: 238, startPoint y: 157, endPoint x: 229, endPoint y: 157, distance: 9.4
click at [242, 159] on span "Liter Of Seltzer Water" at bounding box center [272, 163] width 60 height 8
drag, startPoint x: 224, startPoint y: 156, endPoint x: 262, endPoint y: 157, distance: 37.5
click at [262, 159] on span "Liter Of Seltzer Water" at bounding box center [272, 163] width 60 height 8
copy span "Liter Of Seltzer Water"
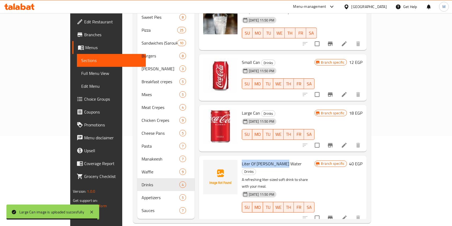
click at [351, 213] on li at bounding box center [343, 218] width 15 height 10
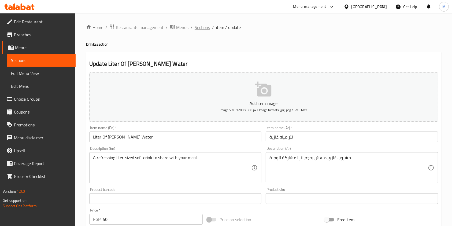
click at [206, 28] on span "Sections" at bounding box center [201, 27] width 15 height 6
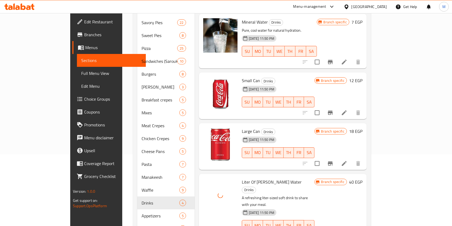
scroll to position [90, 0]
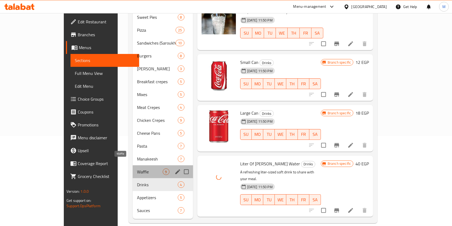
click at [137, 168] on span "Waffle" at bounding box center [149, 171] width 25 height 6
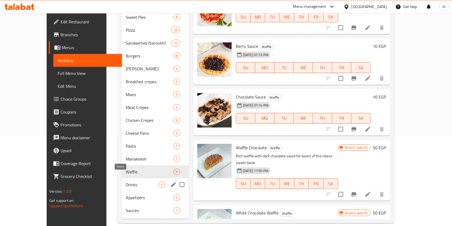
click at [126, 181] on span "Drinks" at bounding box center [142, 184] width 33 height 6
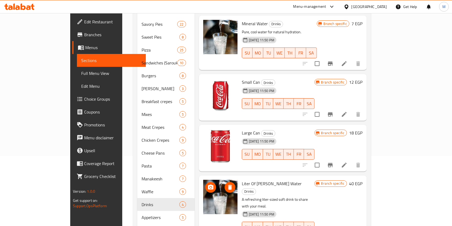
scroll to position [54, 0]
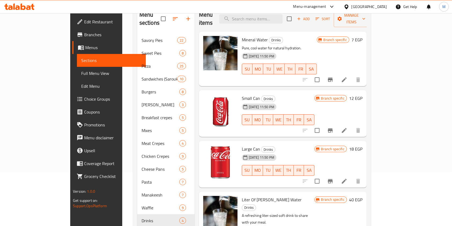
click at [21, 6] on icon at bounding box center [23, 6] width 5 height 6
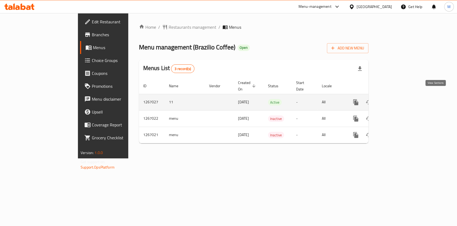
click at [398, 99] on icon "enhanced table" at bounding box center [394, 102] width 6 height 6
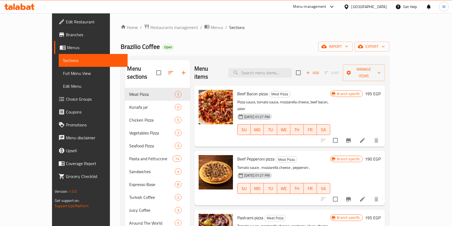
click at [54, 95] on link "Choice Groups" at bounding box center [90, 98] width 73 height 13
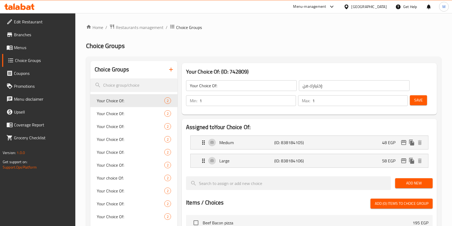
click at [170, 69] on icon "button" at bounding box center [171, 69] width 4 height 4
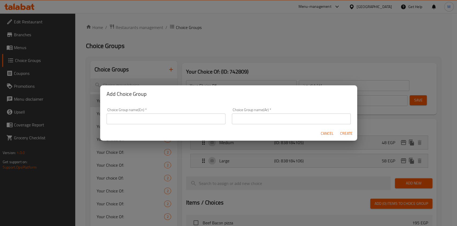
click at [168, 121] on input "text" at bounding box center [166, 118] width 119 height 11
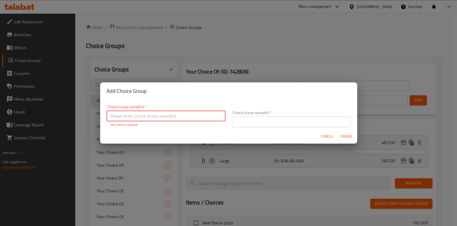
click at [160, 116] on input "text" at bounding box center [166, 115] width 119 height 11
type input "Your choice"
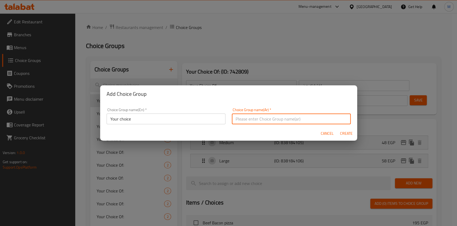
click at [253, 119] on input "text" at bounding box center [291, 118] width 119 height 11
type input "اختيارك"
click at [345, 138] on button "Create" at bounding box center [346, 133] width 17 height 10
type input "Your choice"
type input "اختيارك"
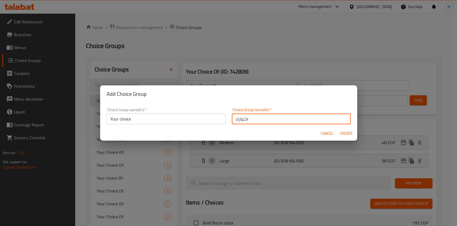
type input "0"
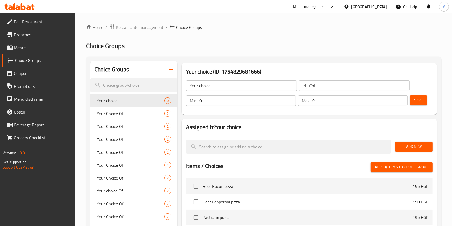
click at [412, 145] on span "Add New" at bounding box center [413, 146] width 29 height 7
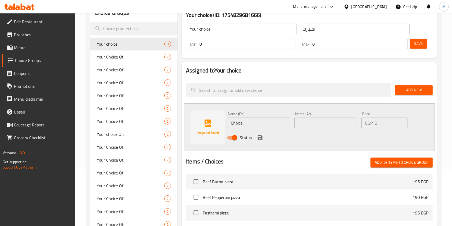
scroll to position [28, 0]
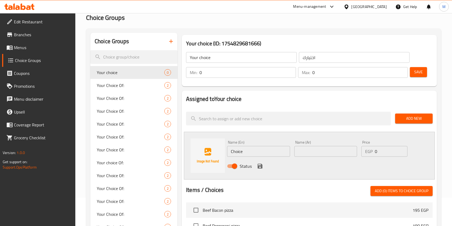
click at [247, 145] on div "Name (En) Choice Name (En)" at bounding box center [258, 148] width 63 height 16
drag, startPoint x: 247, startPoint y: 145, endPoint x: 246, endPoint y: 153, distance: 8.4
click at [247, 146] on div "Name (En) Choice Name (En)" at bounding box center [258, 148] width 63 height 16
click at [246, 153] on input "Choice" at bounding box center [258, 151] width 63 height 11
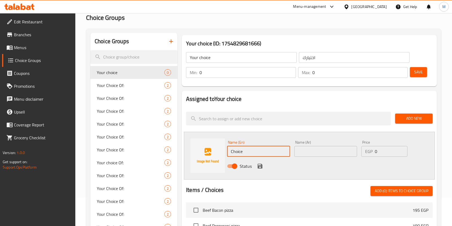
click at [246, 153] on input "Choice" at bounding box center [258, 151] width 63 height 11
paste input "ombo (Fries + Cola)"
type input "Combo (Fries + Cola)"
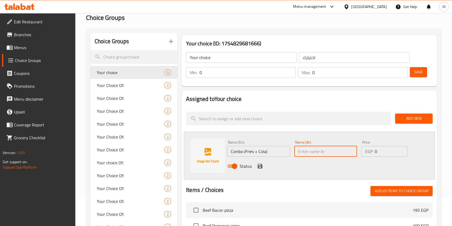
click at [311, 155] on input "text" at bounding box center [325, 151] width 63 height 11
paste input "كومبو ( فرايز + فى كولا )"
type input "كومبو ( فرايز + فى كولا )"
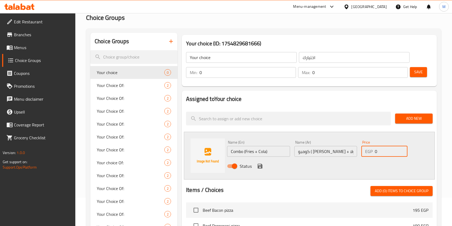
drag, startPoint x: 380, startPoint y: 152, endPoint x: 372, endPoint y: 155, distance: 8.5
click at [372, 155] on div "EGP 0 Price" at bounding box center [384, 151] width 46 height 11
type input "105"
click at [261, 164] on icon "save" at bounding box center [259, 165] width 5 height 5
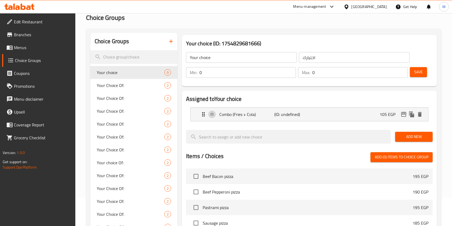
click at [416, 73] on span "Save" at bounding box center [418, 72] width 9 height 7
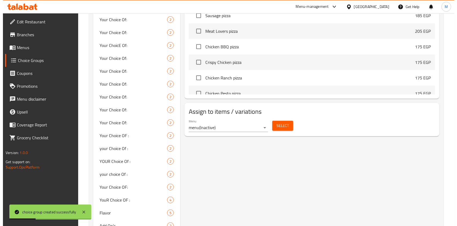
scroll to position [226, 0]
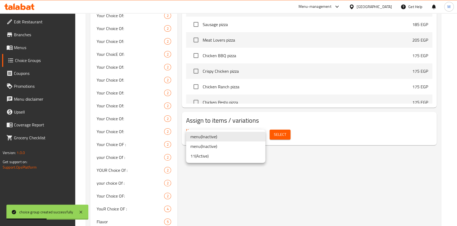
click at [203, 157] on li "11 ( Active )" at bounding box center [225, 156] width 79 height 10
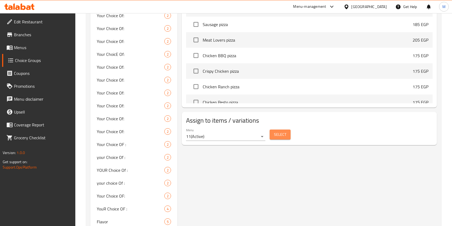
click at [279, 136] on span "Select" at bounding box center [280, 134] width 12 height 7
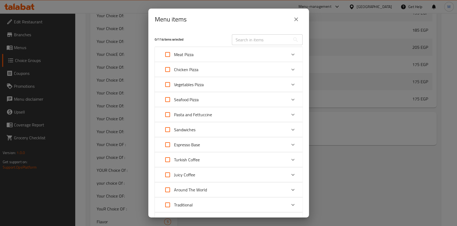
scroll to position [0, 0]
click at [169, 55] on input "Expand" at bounding box center [167, 54] width 13 height 13
checkbox input "true"
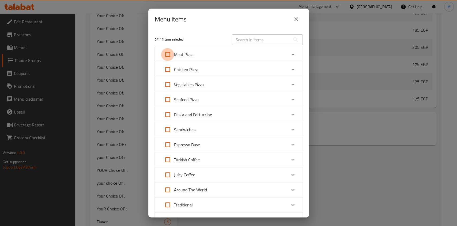
checkbox input "true"
click at [290, 53] on icon "Expand" at bounding box center [293, 54] width 6 height 6
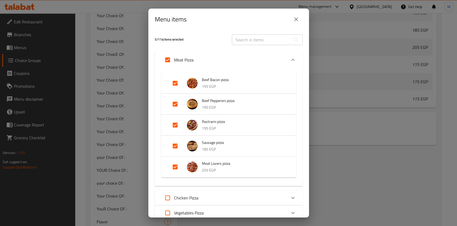
click at [287, 53] on div "Meat Pizza" at bounding box center [229, 59] width 148 height 17
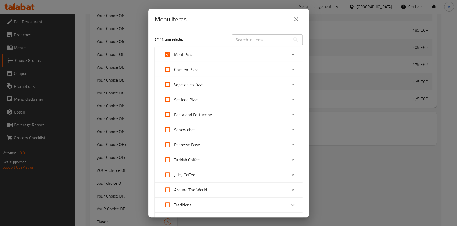
click at [164, 70] on input "Expand" at bounding box center [167, 69] width 13 height 13
checkbox input "true"
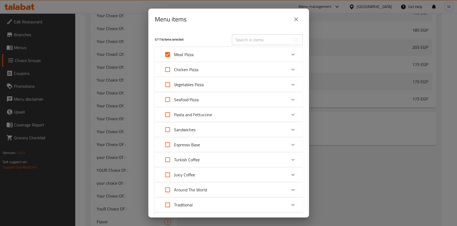
checkbox input "true"
click at [168, 84] on input "Expand" at bounding box center [167, 84] width 13 height 13
checkbox input "true"
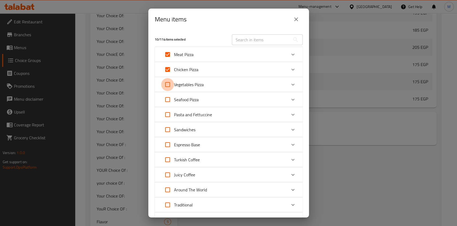
checkbox input "true"
click at [167, 99] on input "Expand" at bounding box center [167, 99] width 13 height 13
checkbox input "true"
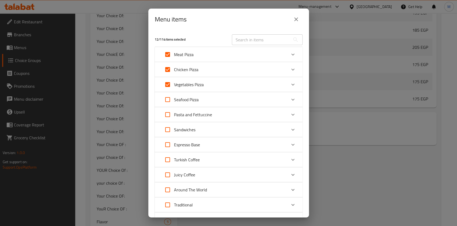
checkbox input "true"
click at [167, 114] on input "Expand" at bounding box center [167, 114] width 13 height 13
checkbox input "true"
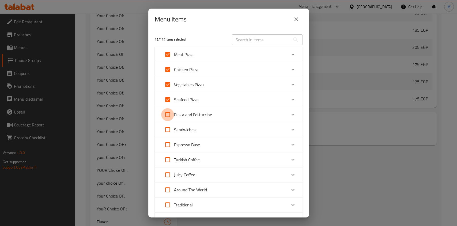
checkbox input "true"
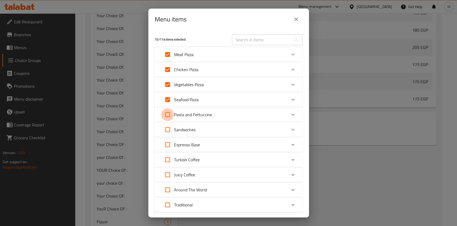
checkbox input "true"
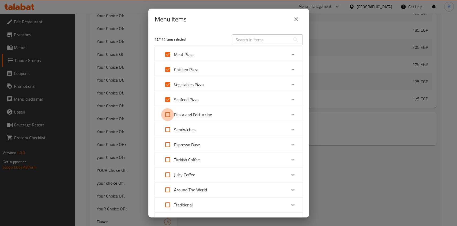
checkbox input "true"
click at [171, 130] on input "Expand" at bounding box center [167, 129] width 13 height 13
checkbox input "true"
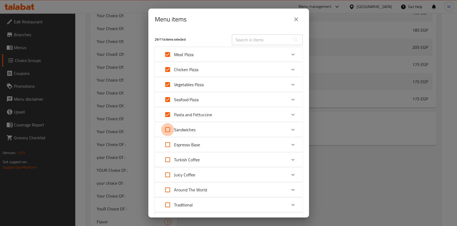
checkbox input "true"
drag, startPoint x: 301, startPoint y: 106, endPoint x: 300, endPoint y: 115, distance: 9.1
click at [300, 115] on div "33 / 114 items selected ​ Meat Pizza Beef Bacon pizza 195 EGP Beef Pepperoni pi…" at bounding box center [228, 123] width 161 height 187
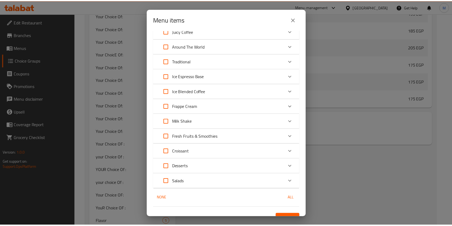
scroll to position [152, 0]
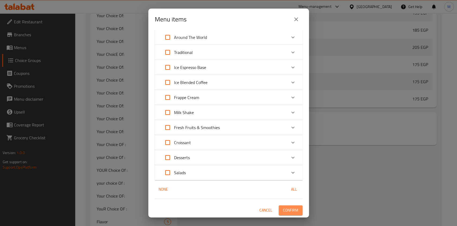
click at [283, 206] on span "Confirm" at bounding box center [290, 209] width 15 height 7
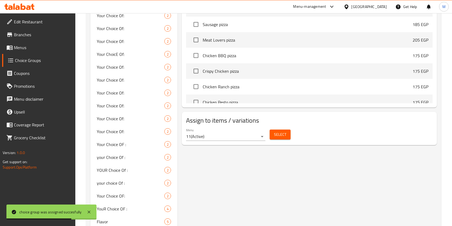
click at [423, 154] on div "Your choice (ID: 984095) Your choice ​ اختيارك ​ Min: 0 ​ Max: 0 ​ Save Assigne…" at bounding box center [307, 83] width 261 height 498
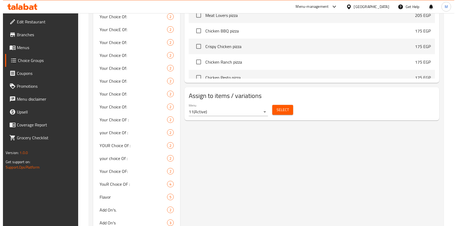
scroll to position [262, 0]
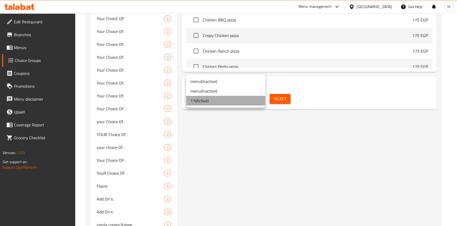
click at [222, 104] on li "11 ( Active )" at bounding box center [225, 101] width 79 height 10
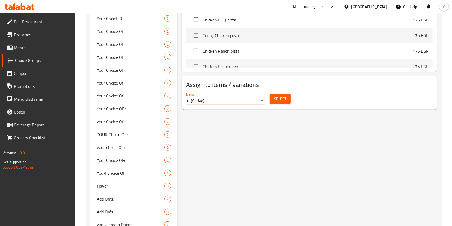
click at [287, 100] on button "Select" at bounding box center [279, 99] width 21 height 10
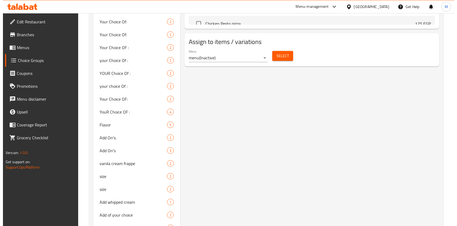
scroll to position [348, 0]
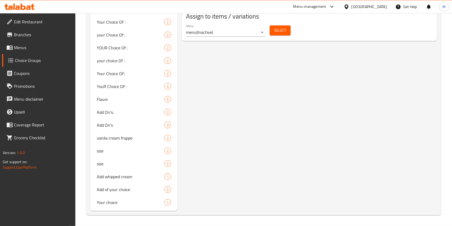
drag, startPoint x: 405, startPoint y: 147, endPoint x: 298, endPoint y: 119, distance: 110.3
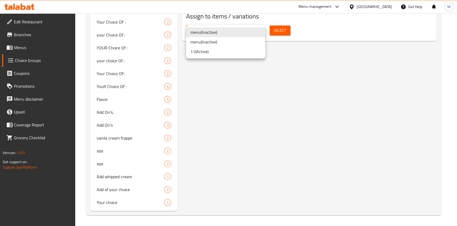
click at [208, 53] on li "11 ( Active )" at bounding box center [225, 52] width 79 height 10
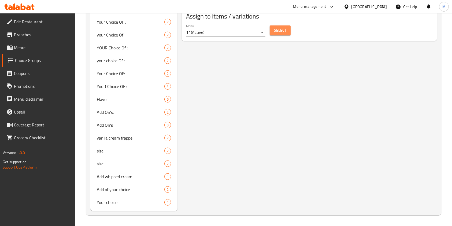
click at [272, 29] on button "Select" at bounding box center [279, 30] width 21 height 10
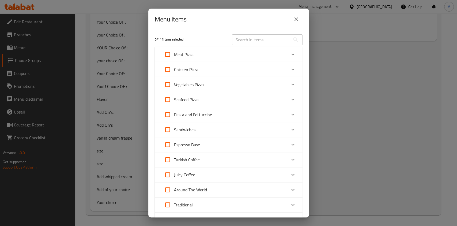
click at [164, 52] on input "Expand" at bounding box center [167, 54] width 13 height 13
checkbox input "true"
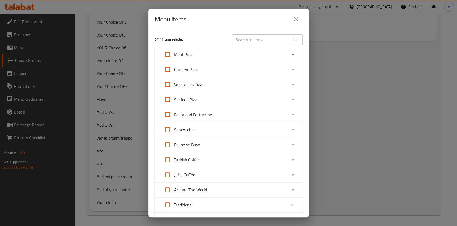
checkbox input "true"
click at [168, 70] on input "Expand" at bounding box center [167, 69] width 13 height 13
checkbox input "true"
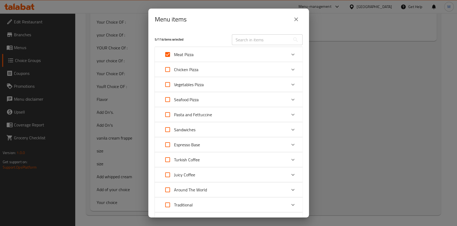
checkbox input "true"
click at [172, 85] on input "Expand" at bounding box center [167, 84] width 13 height 13
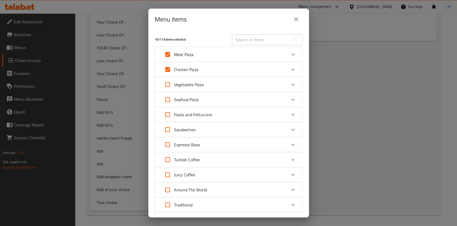
checkbox input "true"
click at [171, 97] on input "Expand" at bounding box center [167, 99] width 13 height 13
checkbox input "true"
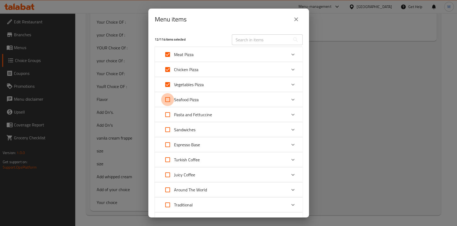
checkbox input "true"
click at [171, 117] on input "Expand" at bounding box center [167, 114] width 13 height 13
checkbox input "true"
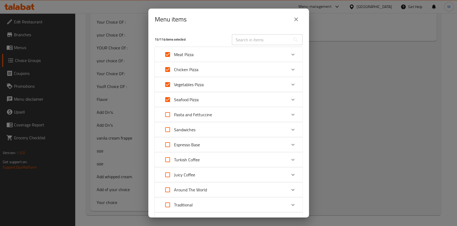
checkbox input "true"
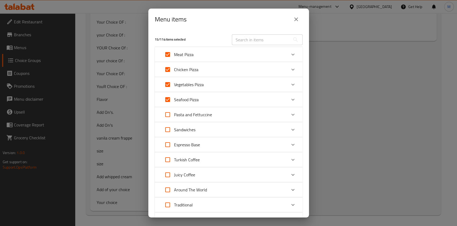
checkbox input "true"
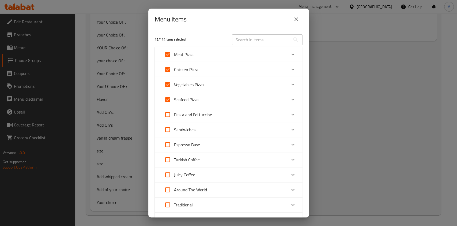
checkbox input "true"
click at [174, 128] on p "Sandwiches" at bounding box center [184, 129] width 21 height 6
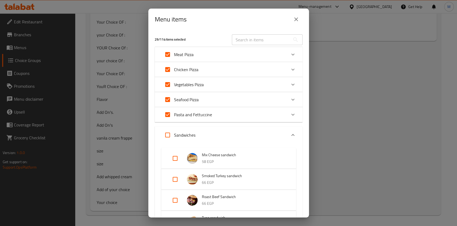
click at [163, 137] on input "Expand" at bounding box center [167, 134] width 13 height 13
checkbox input "true"
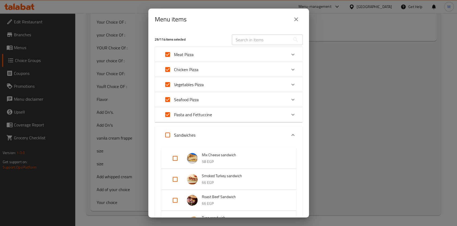
checkbox input "true"
click at [290, 134] on icon "Expand" at bounding box center [293, 135] width 6 height 6
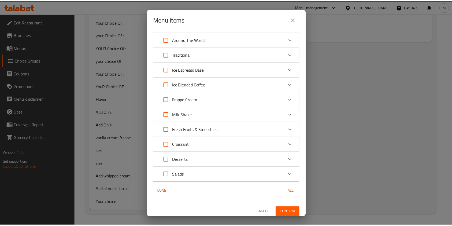
scroll to position [152, 0]
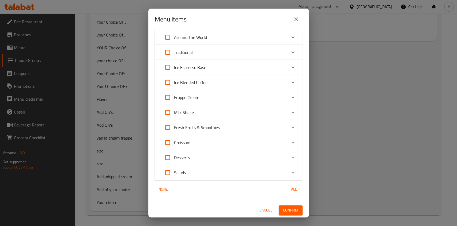
click at [292, 207] on span "Confirm" at bounding box center [290, 209] width 15 height 7
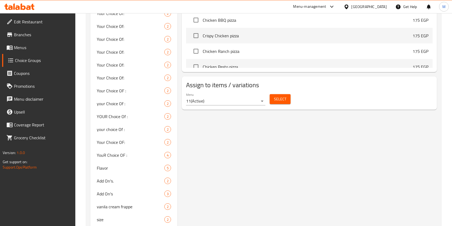
scroll to position [272, 0]
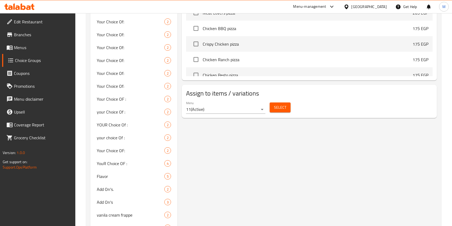
click at [279, 109] on span "Select" at bounding box center [280, 107] width 12 height 7
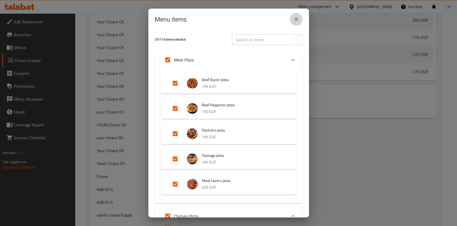
click at [299, 17] on button "close" at bounding box center [296, 19] width 13 height 13
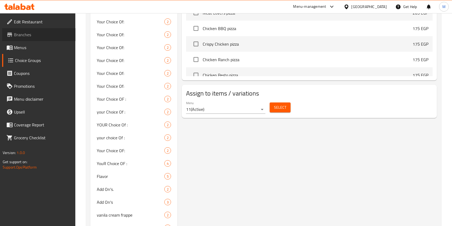
click at [23, 35] on span "Branches" at bounding box center [42, 34] width 57 height 6
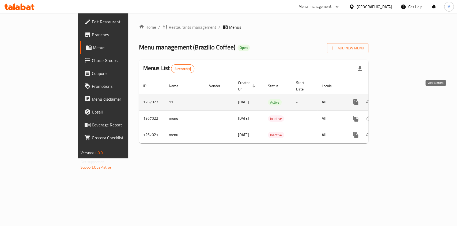
click at [397, 100] on icon "enhanced table" at bounding box center [394, 102] width 5 height 5
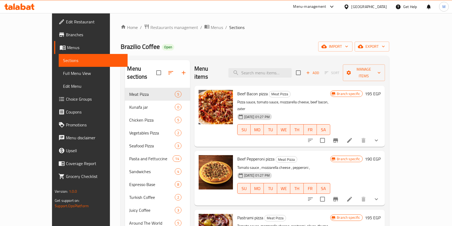
click at [382, 134] on button "show more" at bounding box center [376, 140] width 13 height 13
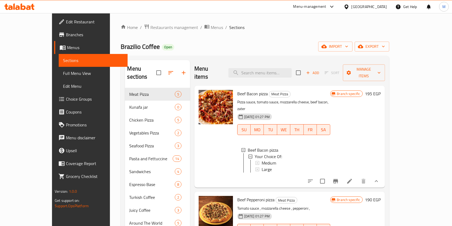
drag, startPoint x: 422, startPoint y: 170, endPoint x: 406, endPoint y: 168, distance: 15.9
click at [379, 178] on icon "show more" at bounding box center [376, 181] width 6 height 6
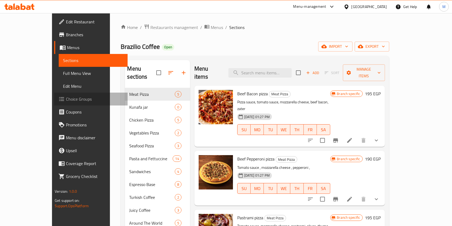
click at [66, 99] on span "Choice Groups" at bounding box center [94, 99] width 57 height 6
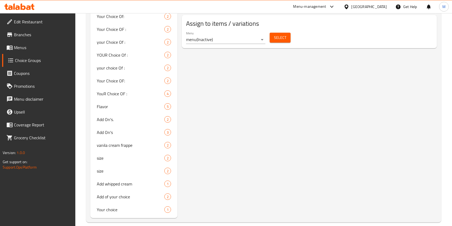
scroll to position [348, 0]
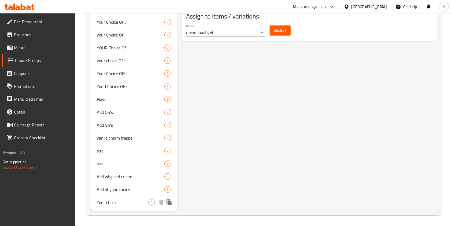
click at [125, 207] on div "Your choice 1" at bounding box center [133, 202] width 87 height 13
type input "Your choice"
type input "اختيارك"
type input "0"
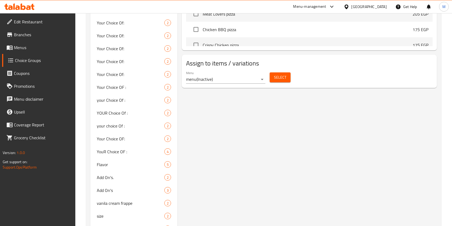
scroll to position [305, 0]
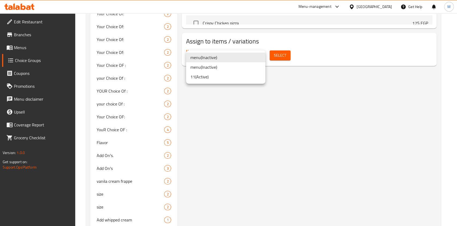
drag, startPoint x: 221, startPoint y: 78, endPoint x: 241, endPoint y: 74, distance: 20.3
click at [221, 78] on li "11 ( Active )" at bounding box center [225, 77] width 79 height 10
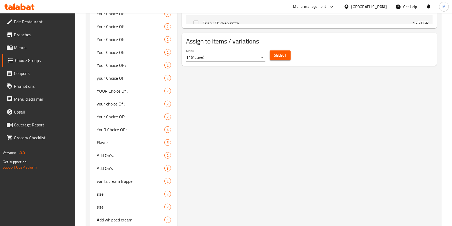
click at [269, 58] on div "Select" at bounding box center [279, 55] width 25 height 14
click at [276, 56] on span "Select" at bounding box center [280, 55] width 12 height 7
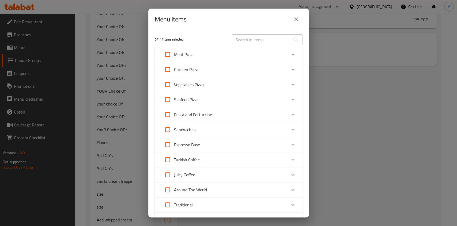
click at [294, 24] on button "close" at bounding box center [296, 19] width 13 height 13
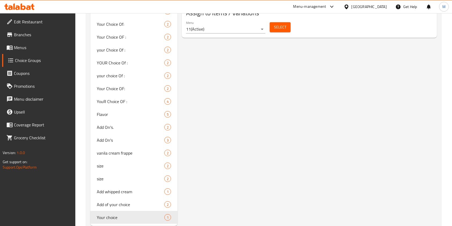
scroll to position [348, 0]
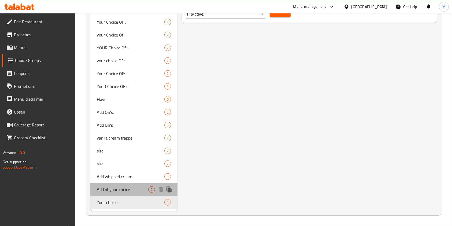
click at [125, 186] on span "Add of your choice" at bounding box center [122, 189] width 51 height 6
type input "Add of your choice"
type input "اضافة من اختيارك"
type input "1"
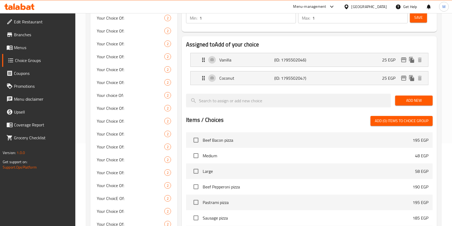
scroll to position [0, 0]
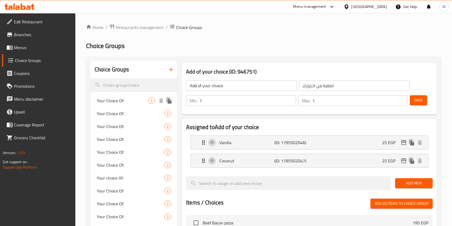
click at [120, 101] on span "Your Choice Of:" at bounding box center [122, 100] width 51 height 6
type input "Your Choice Of:"
type input "إختيارك من:"
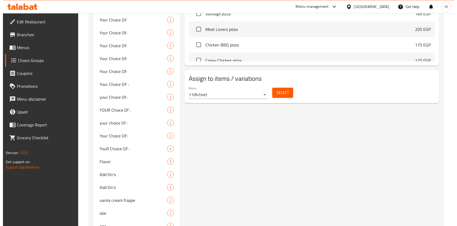
scroll to position [287, 0]
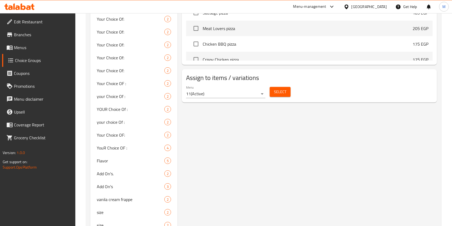
click at [289, 95] on button "Select" at bounding box center [279, 92] width 21 height 10
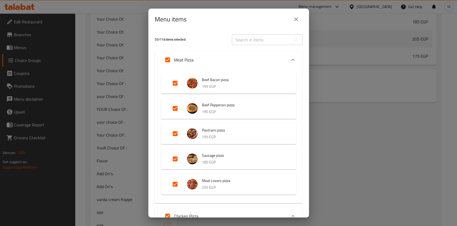
click at [169, 58] on input "Expand" at bounding box center [167, 59] width 13 height 13
checkbox input "false"
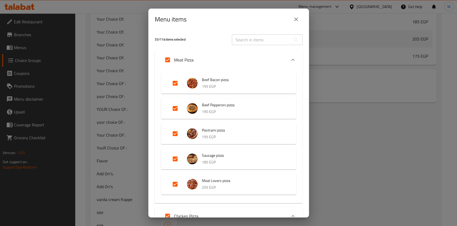
checkbox input "false"
click at [287, 54] on div "Expand" at bounding box center [293, 59] width 13 height 13
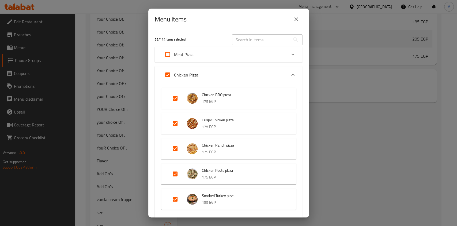
click at [169, 74] on input "Expand" at bounding box center [167, 74] width 13 height 13
checkbox input "false"
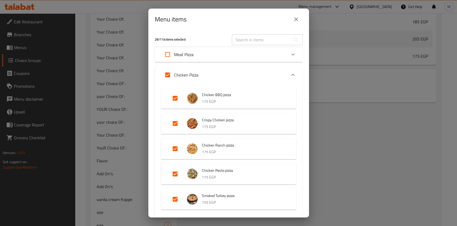
checkbox input "false"
click at [290, 76] on icon "Expand" at bounding box center [293, 75] width 6 height 6
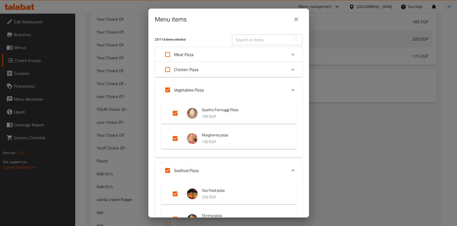
click at [167, 91] on input "Expand" at bounding box center [167, 89] width 13 height 13
checkbox input "false"
click at [290, 88] on icon "Expand" at bounding box center [293, 90] width 6 height 6
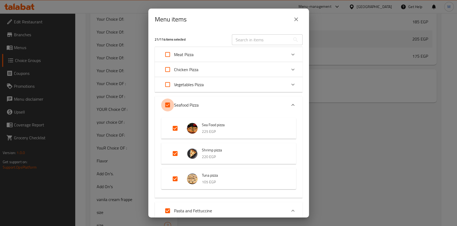
click at [173, 105] on input "Expand" at bounding box center [167, 104] width 13 height 13
checkbox input "false"
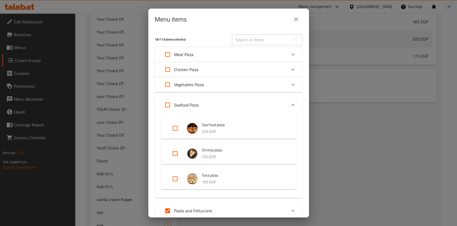
click at [290, 106] on icon "Expand" at bounding box center [293, 105] width 6 height 6
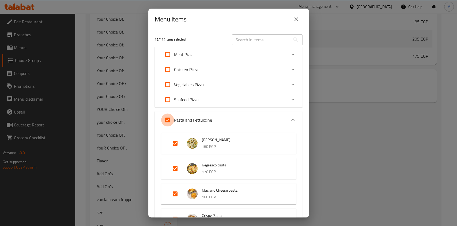
click at [168, 124] on input "Expand" at bounding box center [167, 119] width 13 height 13
checkbox input "false"
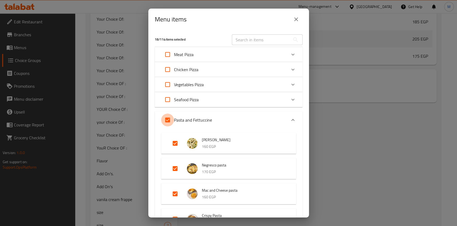
checkbox input "false"
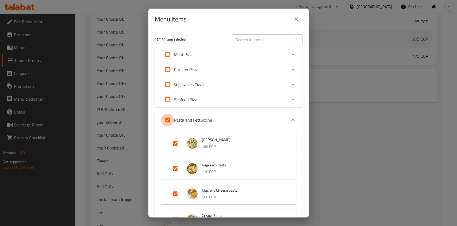
checkbox input "false"
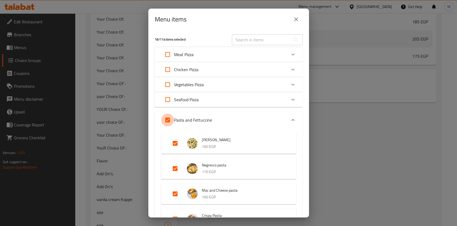
checkbox input "false"
click at [290, 120] on icon "Expand" at bounding box center [293, 120] width 6 height 6
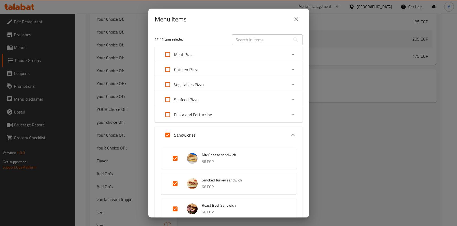
click at [168, 139] on input "Expand" at bounding box center [167, 134] width 13 height 13
checkbox input "false"
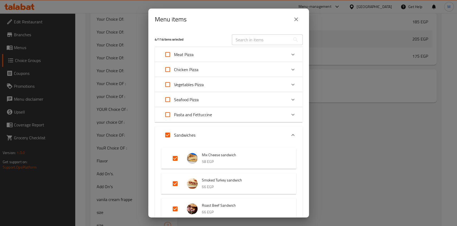
checkbox input "false"
click at [290, 132] on icon "Expand" at bounding box center [293, 135] width 6 height 6
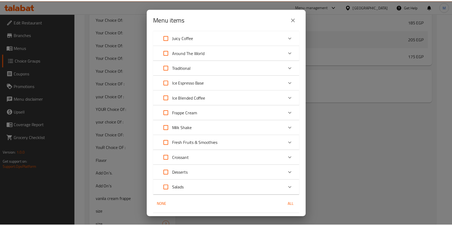
scroll to position [152, 0]
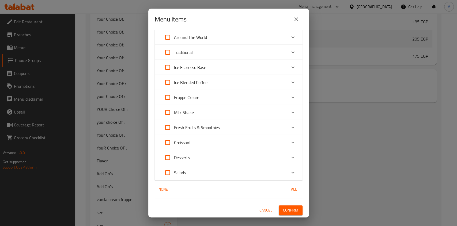
drag, startPoint x: 309, startPoint y: 175, endPoint x: 309, endPoint y: 205, distance: 29.2
click at [310, 203] on div "Menu items 0 / 114 items selected ​ Meat Pizza Beef Bacon pizza 195 EGP Beef Pe…" at bounding box center [228, 113] width 457 height 226
click at [290, 211] on span "Confirm" at bounding box center [290, 209] width 15 height 7
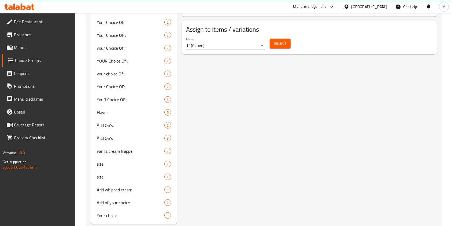
scroll to position [348, 0]
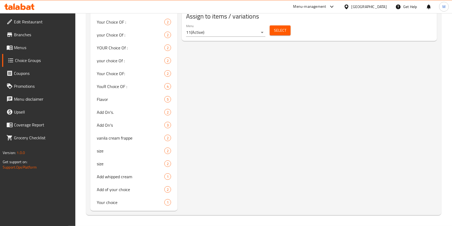
click at [209, 37] on div "Menu 11 ( Active )" at bounding box center [226, 30] width 84 height 17
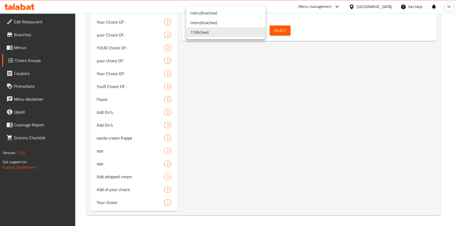
click at [211, 33] on li "11 ( Active )" at bounding box center [225, 32] width 79 height 10
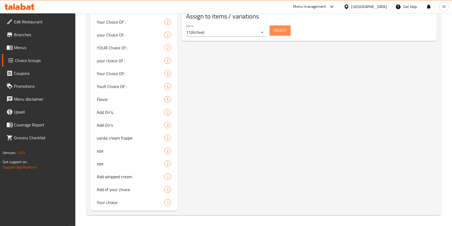
click at [287, 32] on button "Select" at bounding box center [279, 30] width 21 height 10
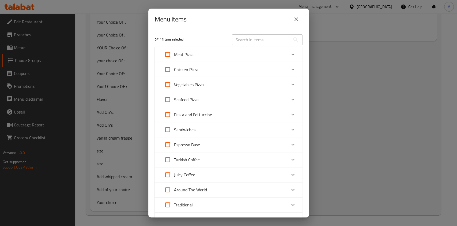
click at [291, 22] on button "close" at bounding box center [296, 19] width 13 height 13
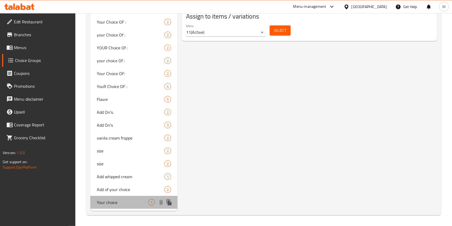
click at [140, 200] on span "Your choice" at bounding box center [122, 202] width 51 height 6
type input "Your choice"
type input "اختيارك"
type input "0"
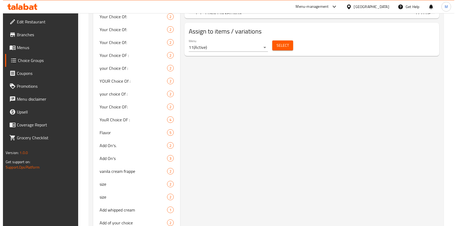
scroll to position [332, 0]
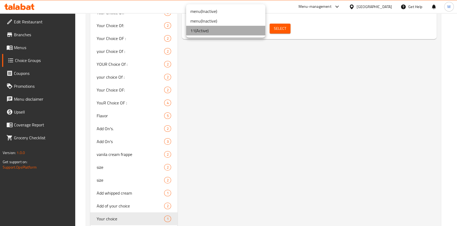
click at [212, 29] on li "11 ( Active )" at bounding box center [225, 31] width 79 height 10
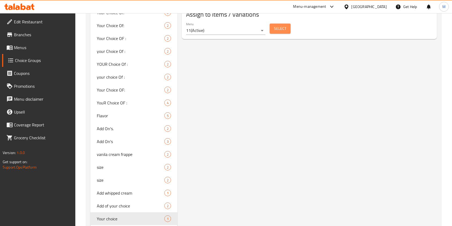
click at [280, 29] on span "Select" at bounding box center [280, 28] width 12 height 7
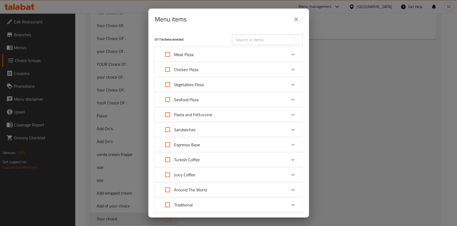
click at [169, 52] on input "Expand" at bounding box center [167, 54] width 13 height 13
checkbox input "true"
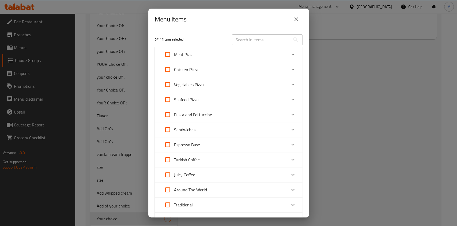
checkbox input "true"
click at [167, 65] on input "Expand" at bounding box center [167, 69] width 13 height 13
checkbox input "true"
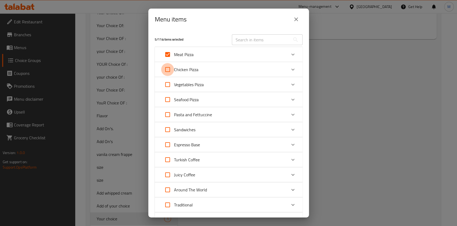
checkbox input "true"
click at [167, 85] on input "Expand" at bounding box center [167, 84] width 13 height 13
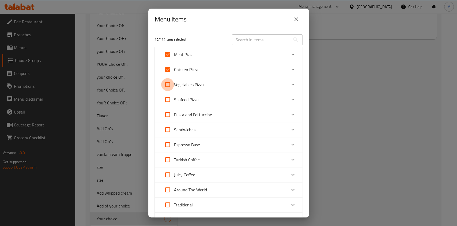
checkbox input "true"
click at [171, 98] on input "Expand" at bounding box center [167, 99] width 13 height 13
checkbox input "true"
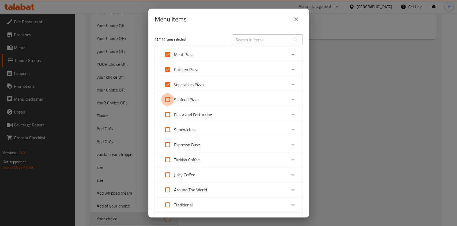
checkbox input "true"
click at [168, 112] on input "Expand" at bounding box center [167, 114] width 13 height 13
checkbox input "true"
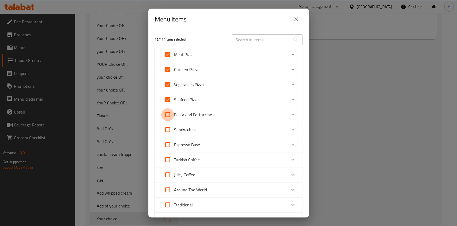
checkbox input "true"
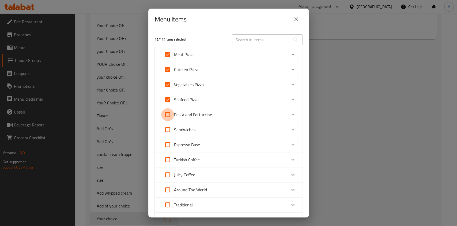
checkbox input "true"
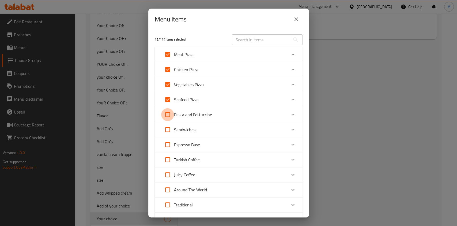
checkbox input "true"
click at [168, 129] on input "Expand" at bounding box center [167, 129] width 13 height 13
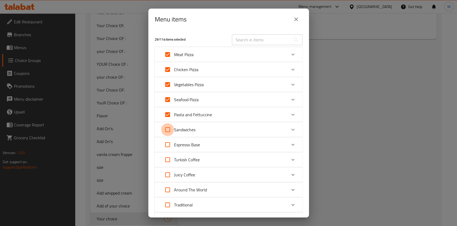
checkbox input "true"
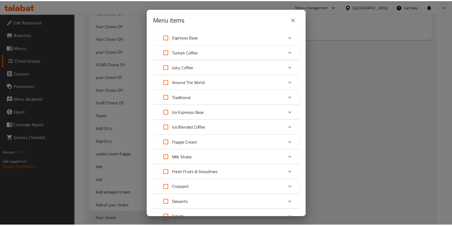
scroll to position [152, 0]
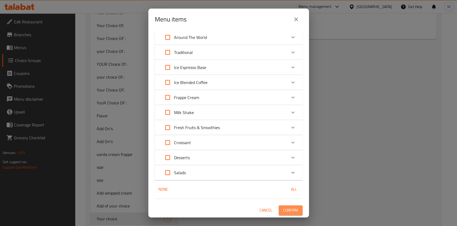
drag, startPoint x: 289, startPoint y: 210, endPoint x: 315, endPoint y: 205, distance: 26.7
click at [289, 210] on span "Confirm" at bounding box center [290, 209] width 15 height 7
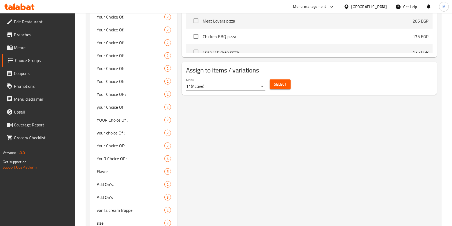
scroll to position [276, 0]
click at [280, 90] on div "Select" at bounding box center [279, 85] width 25 height 14
click at [286, 84] on button "Select" at bounding box center [279, 85] width 21 height 10
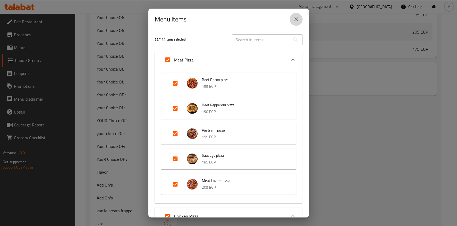
drag, startPoint x: 300, startPoint y: 16, endPoint x: 296, endPoint y: 18, distance: 5.2
click at [301, 17] on button "close" at bounding box center [296, 19] width 13 height 13
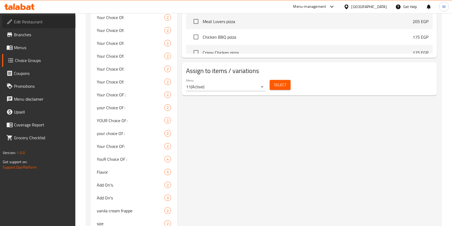
click at [46, 24] on span "Edit Restaurant" at bounding box center [42, 21] width 57 height 6
